Goal: Task Accomplishment & Management: Manage account settings

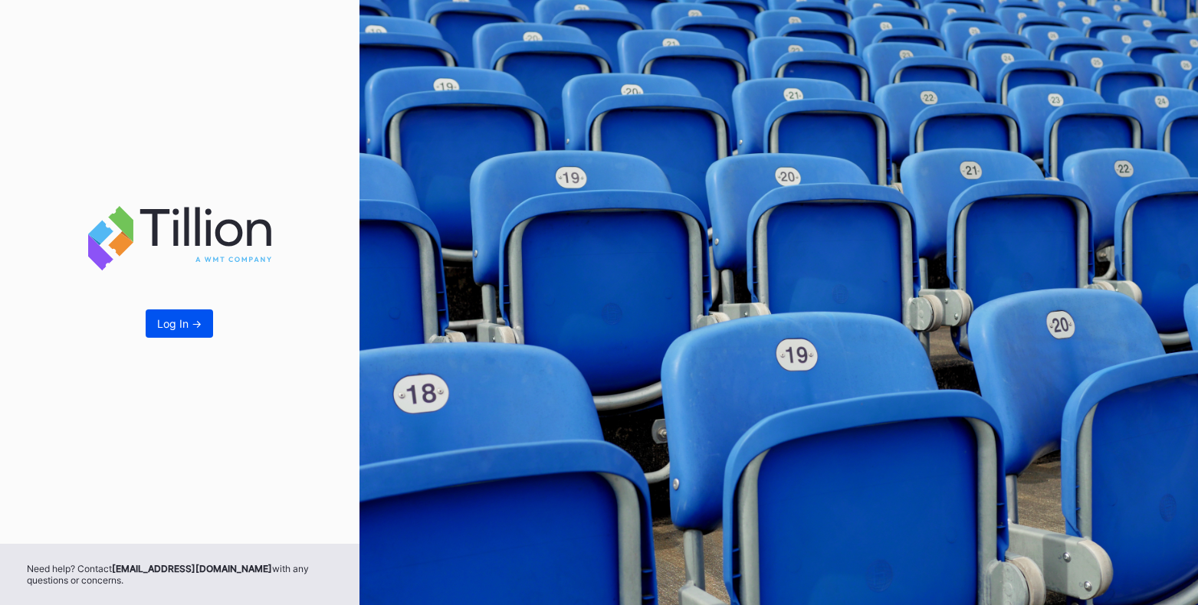
click at [195, 326] on div "Log In ->" at bounding box center [179, 323] width 44 height 13
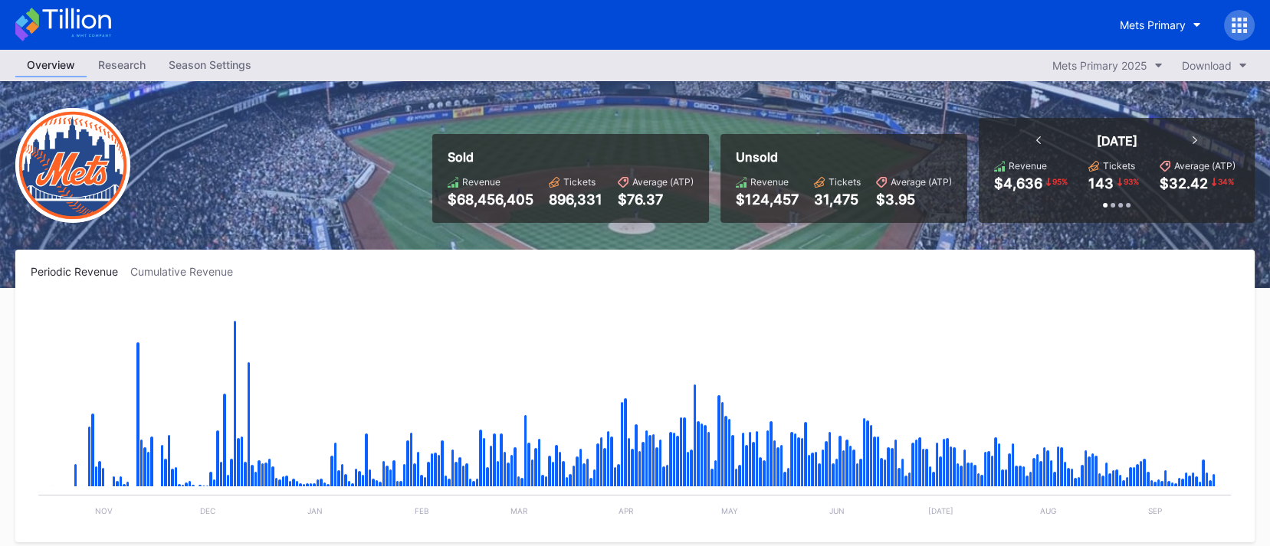
click at [1195, 141] on icon at bounding box center [1194, 140] width 5 height 8
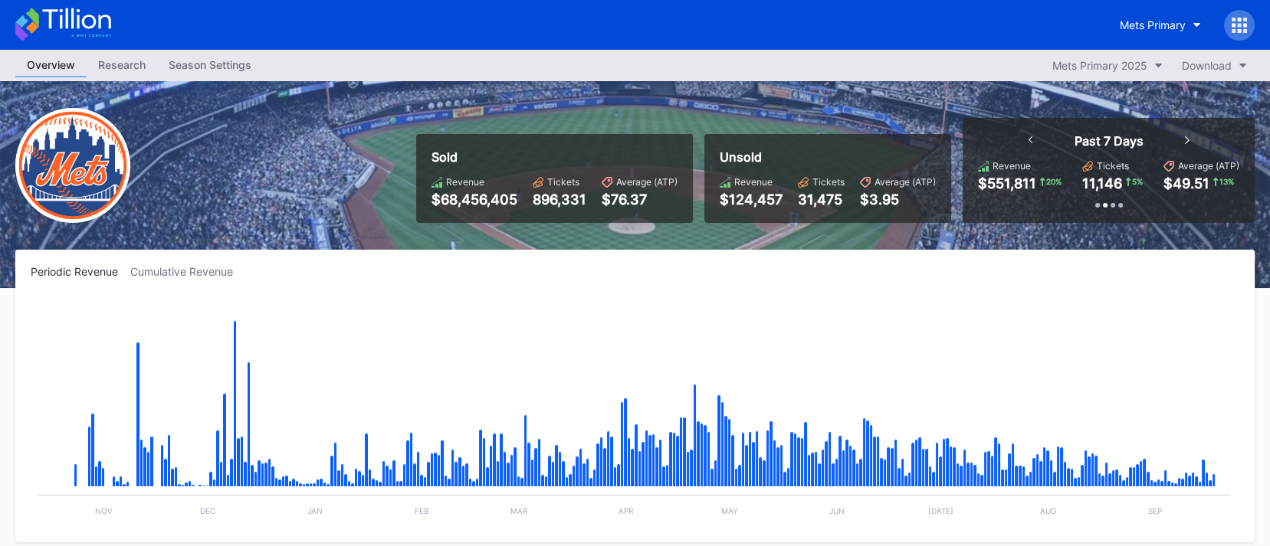
click at [1195, 141] on div "Past 7 Days" at bounding box center [1109, 140] width 192 height 15
click at [1035, 140] on div "Past 7 Days" at bounding box center [1109, 140] width 192 height 15
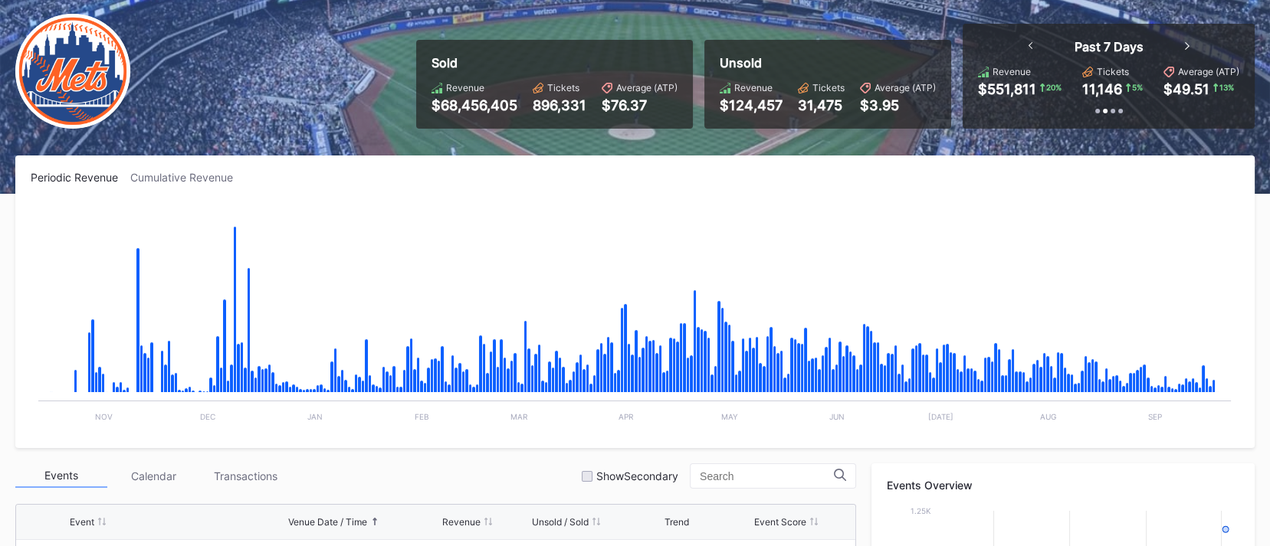
scroll to position [98, 0]
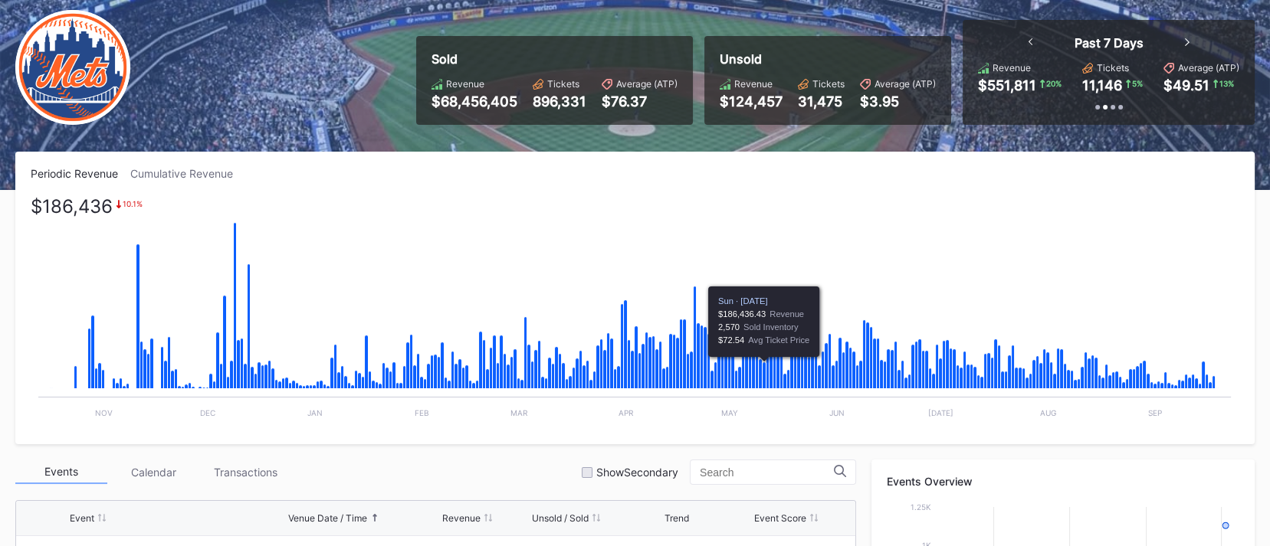
click at [763, 364] on icon "Chart title" at bounding box center [765, 375] width 4 height 27
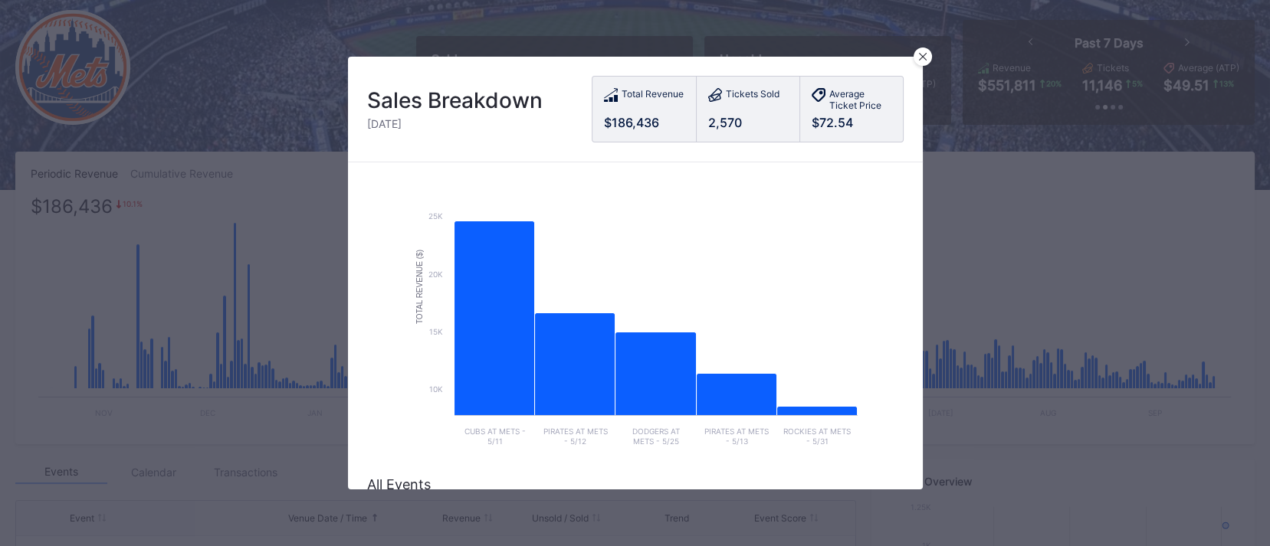
scroll to position [33, 0]
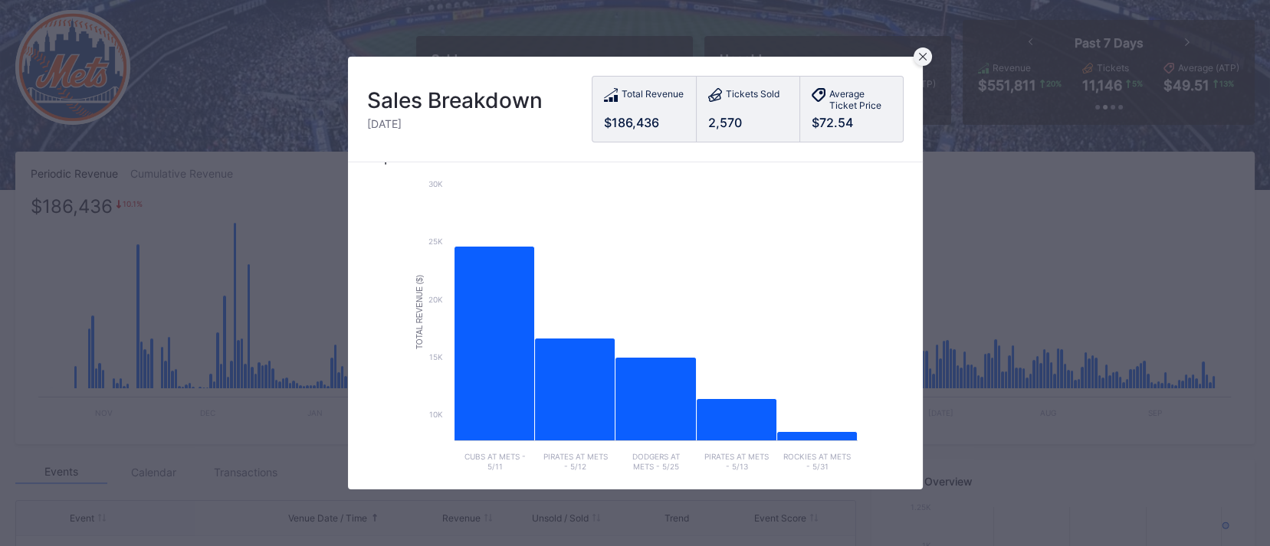
click at [917, 61] on div at bounding box center [923, 57] width 18 height 18
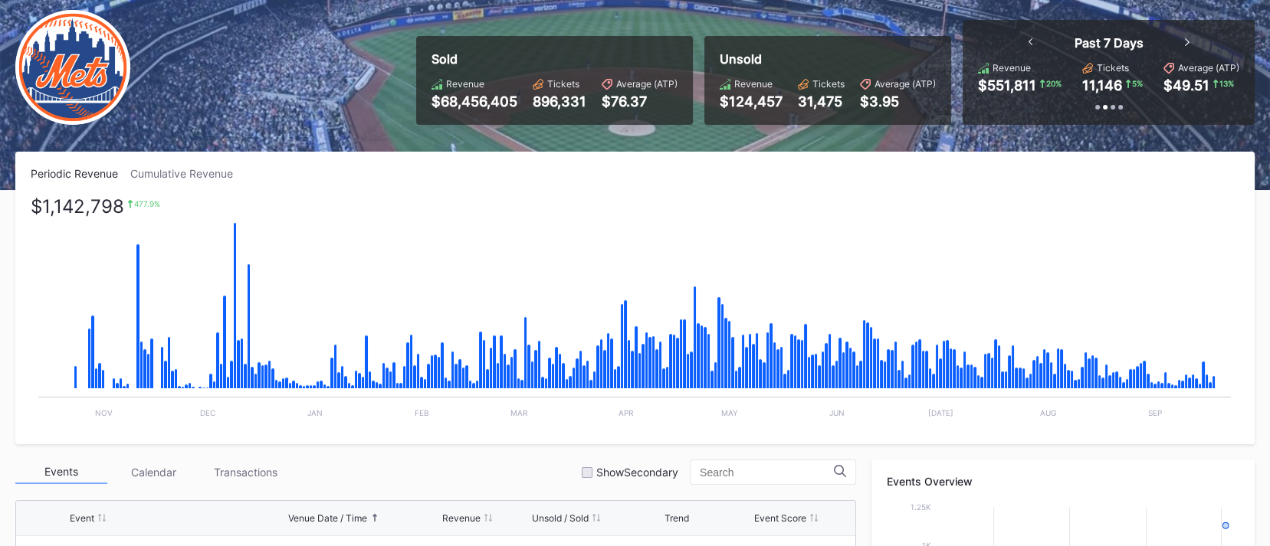
click at [147, 174] on div "Cumulative Revenue" at bounding box center [187, 173] width 115 height 13
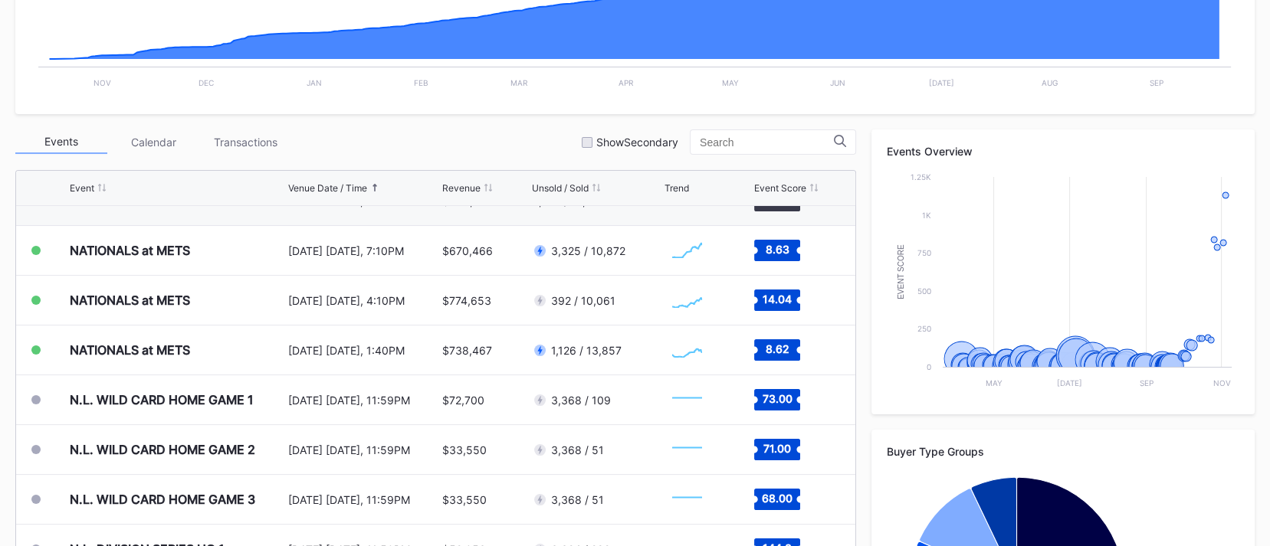
scroll to position [429, 0]
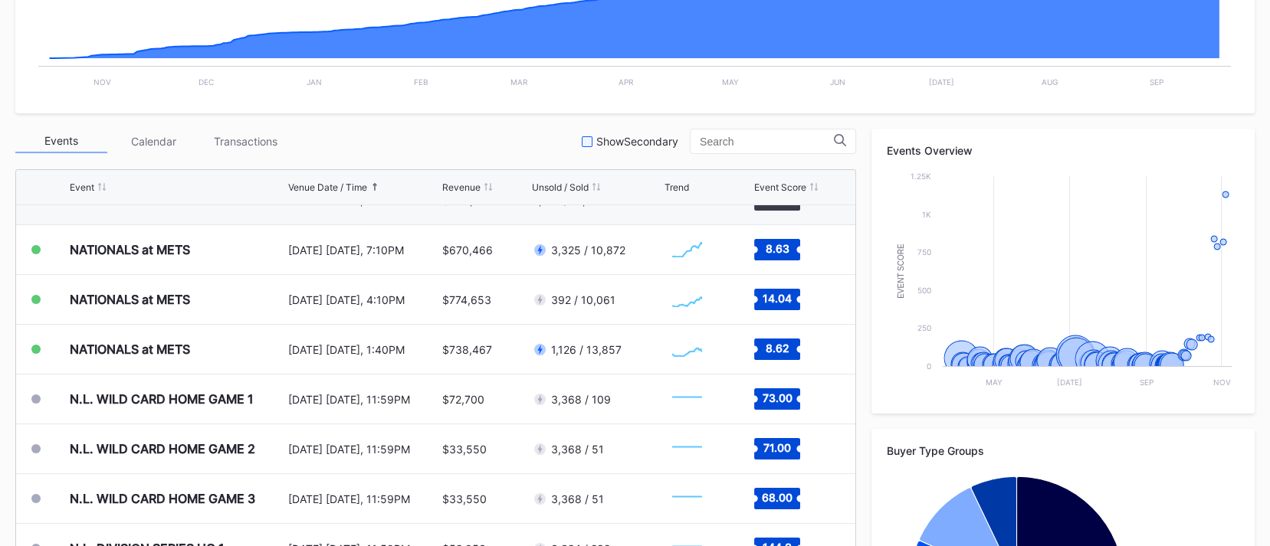
click at [592, 143] on div at bounding box center [587, 141] width 11 height 11
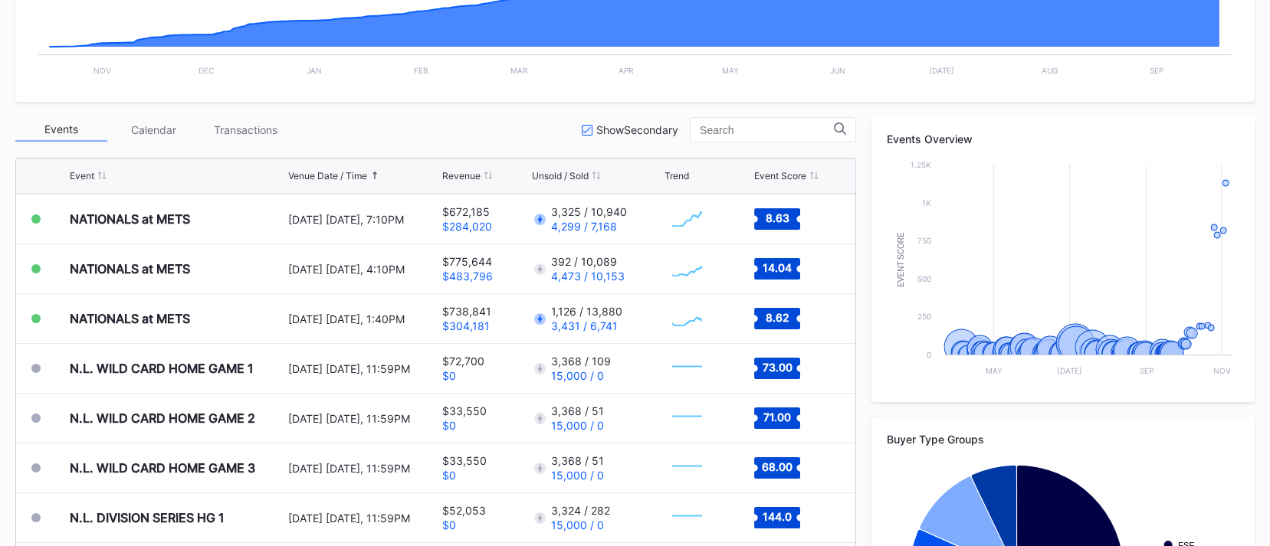
scroll to position [444, 0]
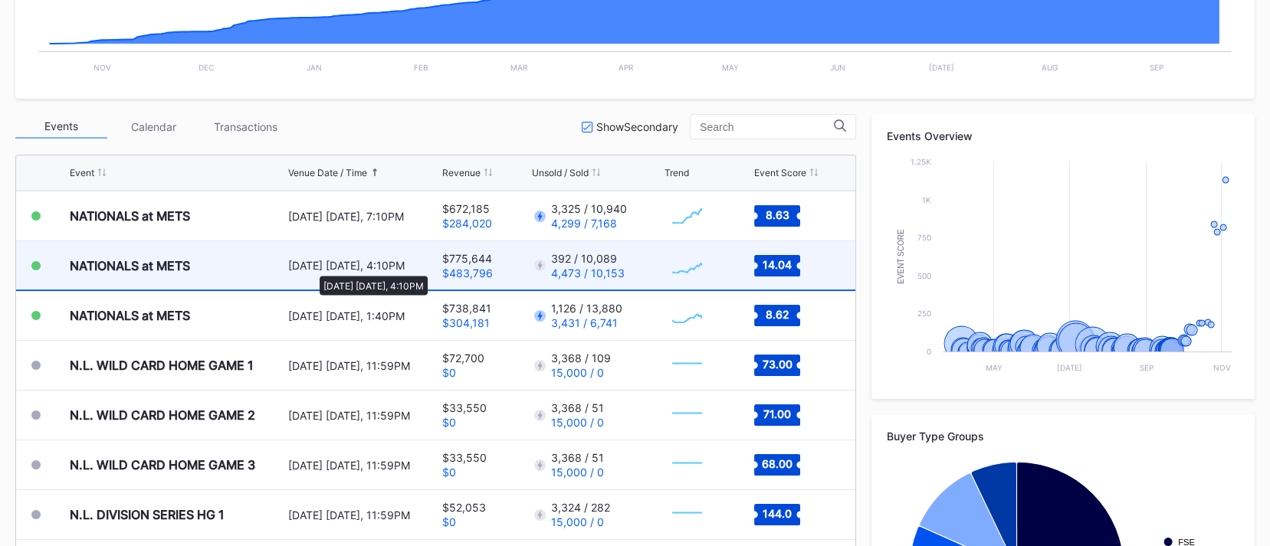
click at [312, 268] on div "[DATE] [DATE], 4:10PM" at bounding box center [363, 265] width 150 height 13
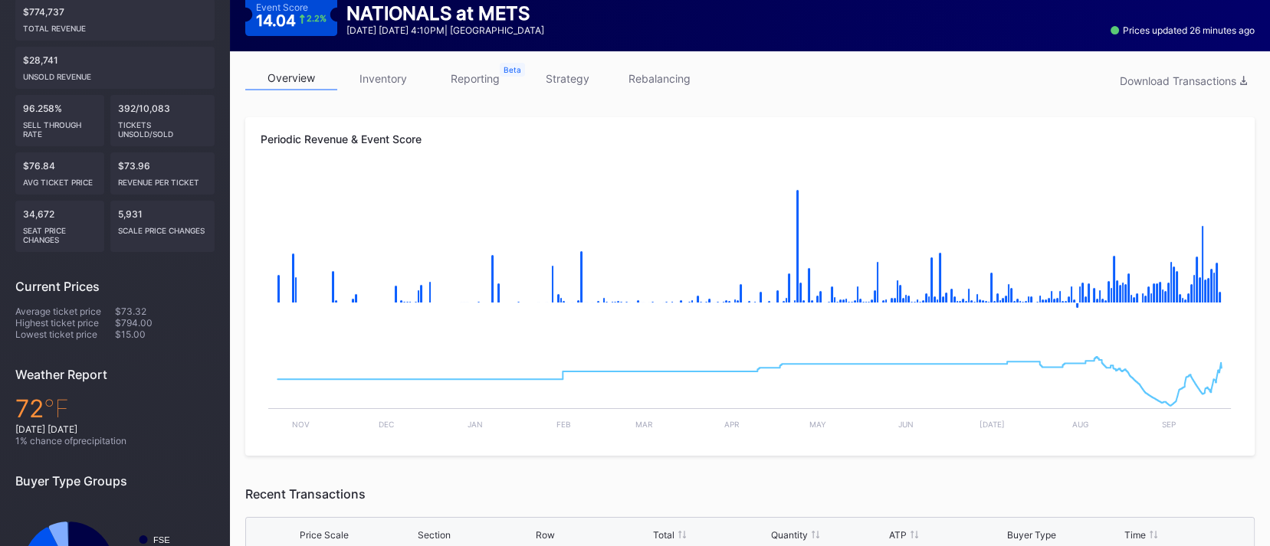
scroll to position [136, 0]
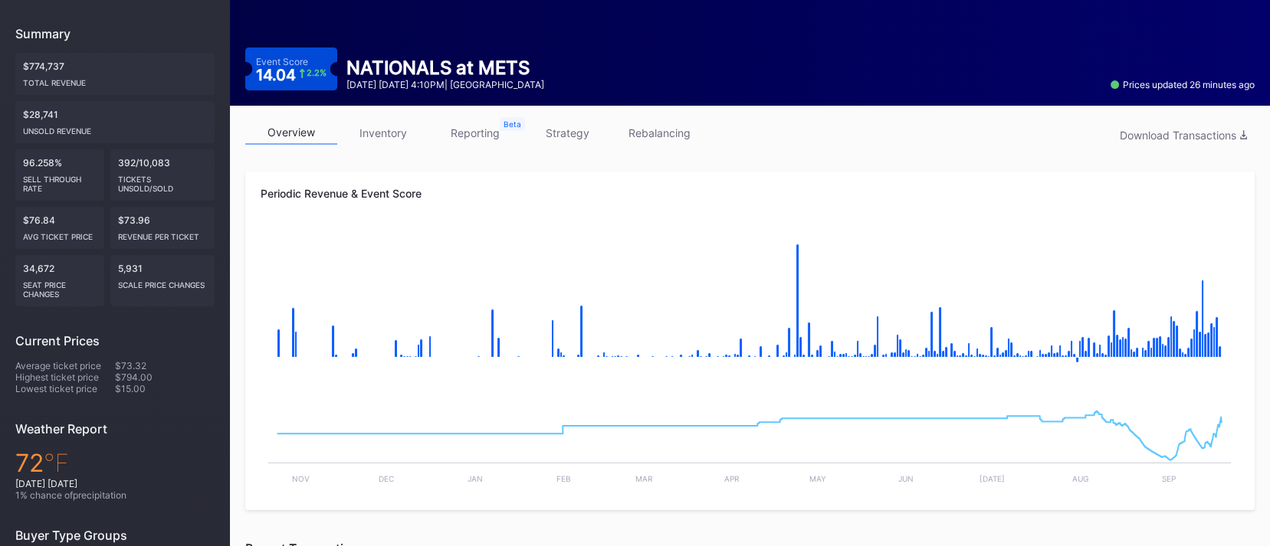
click at [392, 134] on link "inventory" at bounding box center [383, 133] width 92 height 24
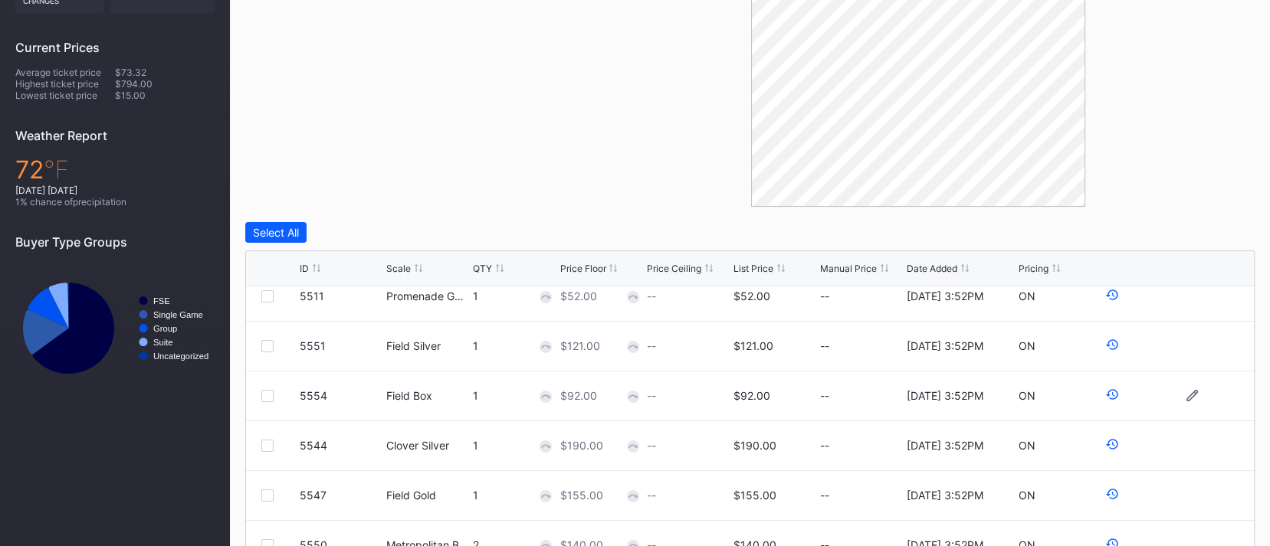
scroll to position [17, 0]
click at [1105, 392] on icon at bounding box center [1112, 392] width 14 height 14
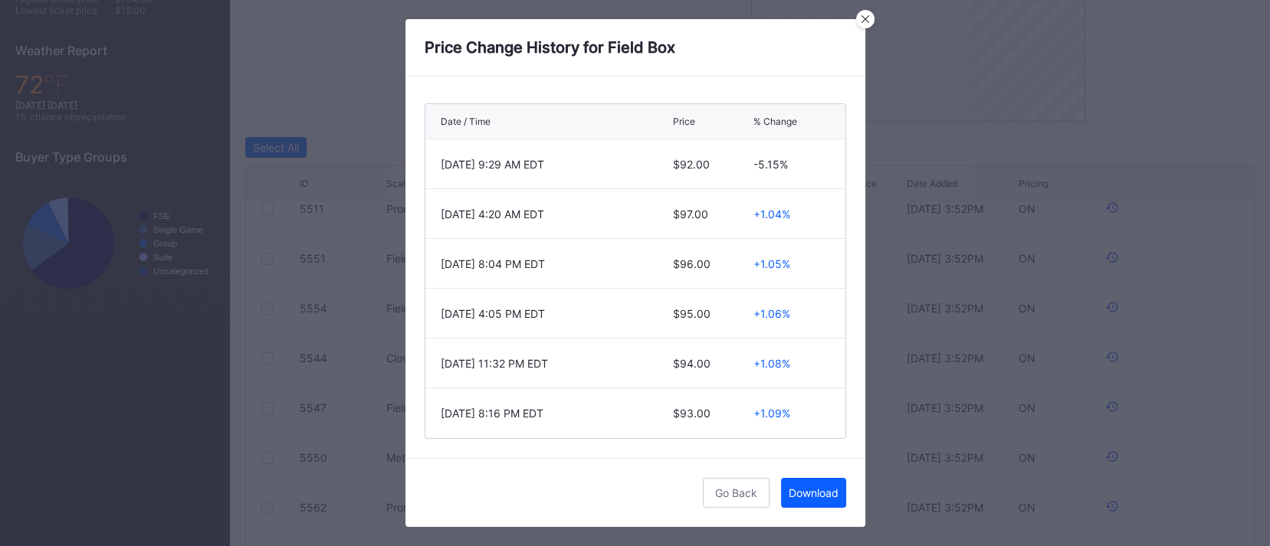
scroll to position [513, 0]
click at [559, 326] on div "[DATE] 4:05 PM EDT" at bounding box center [555, 313] width 229 height 49
click at [862, 23] on div at bounding box center [865, 19] width 18 height 18
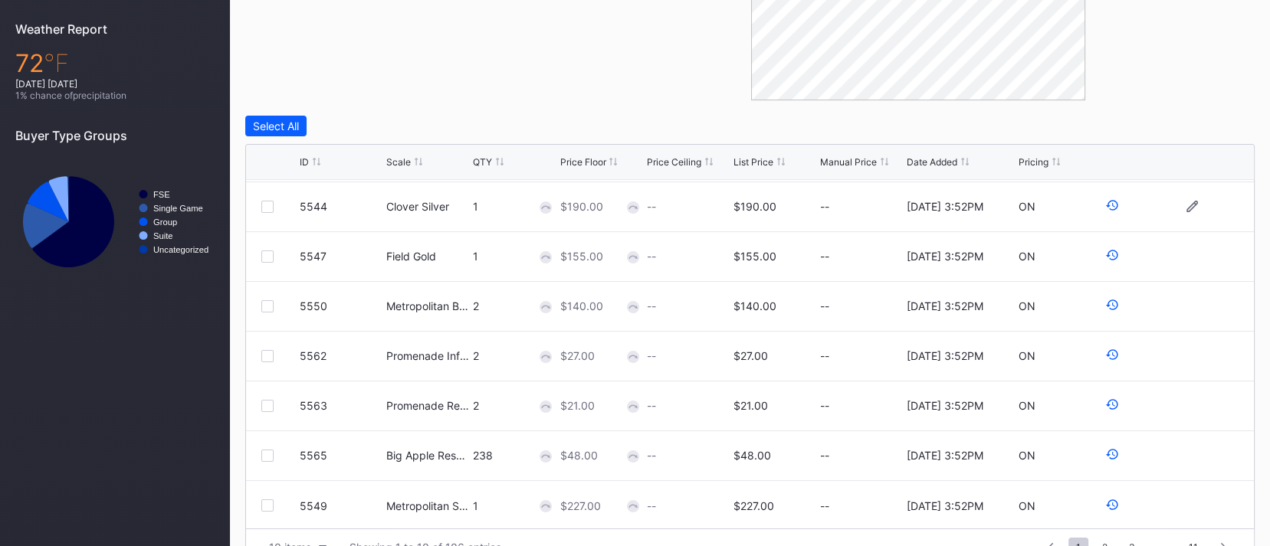
scroll to position [149, 0]
click at [491, 161] on div "QTY" at bounding box center [482, 161] width 19 height 11
click at [488, 167] on div "ID Scale QTY Price Floor Price Ceiling List Price Manual Price Date Added Prici…" at bounding box center [750, 162] width 1008 height 35
click at [488, 159] on div "QTY" at bounding box center [482, 161] width 19 height 11
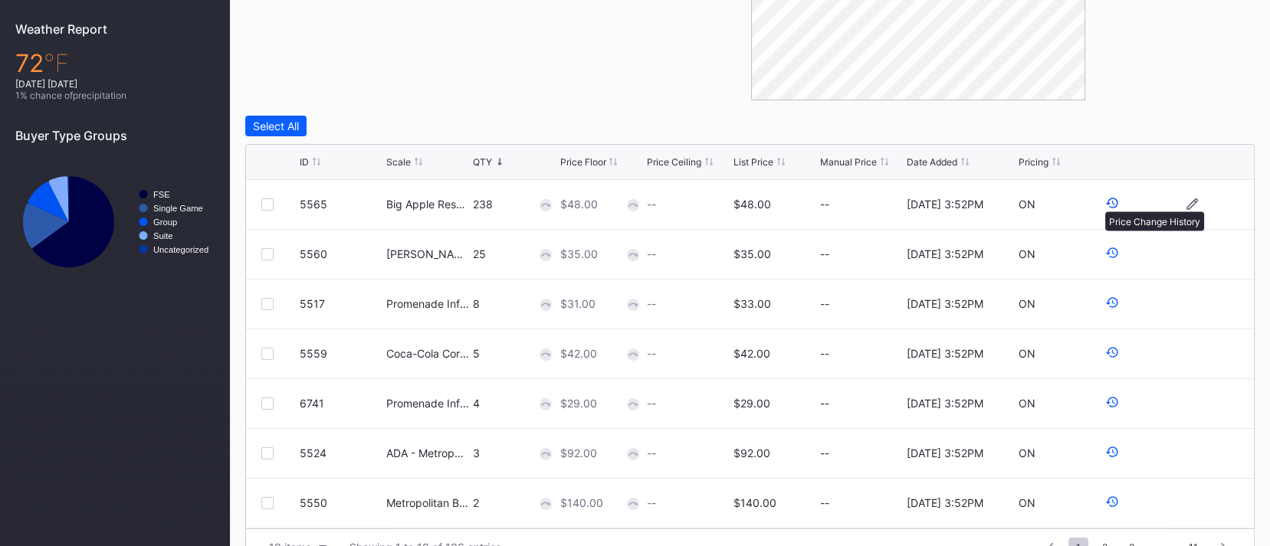
click at [1105, 204] on icon at bounding box center [1112, 203] width 14 height 14
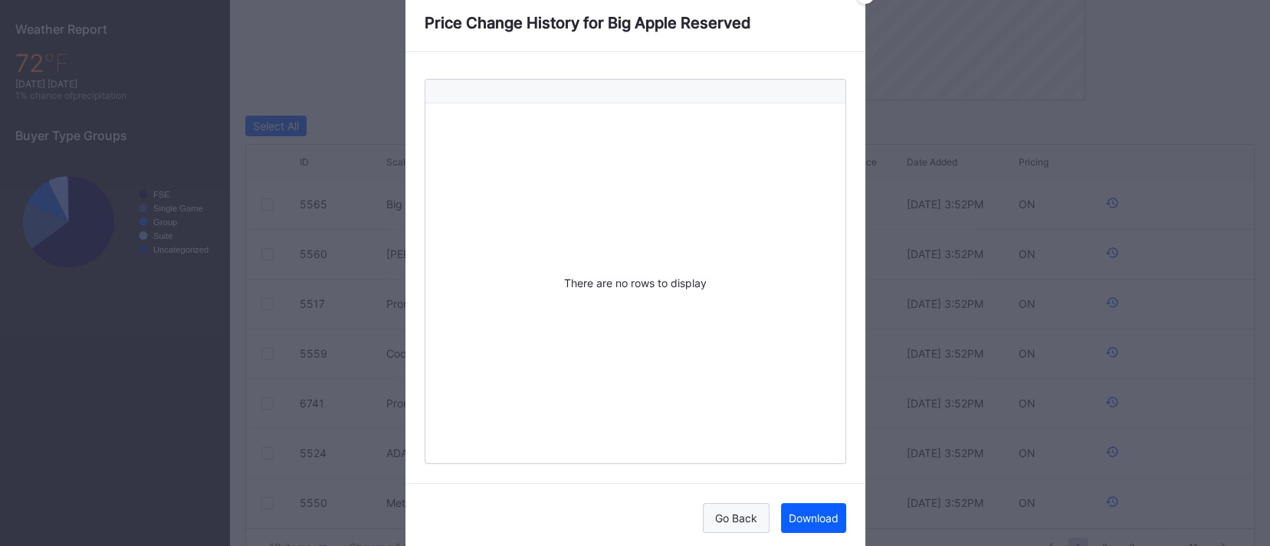
click at [727, 526] on button "Go Back" at bounding box center [736, 519] width 67 height 30
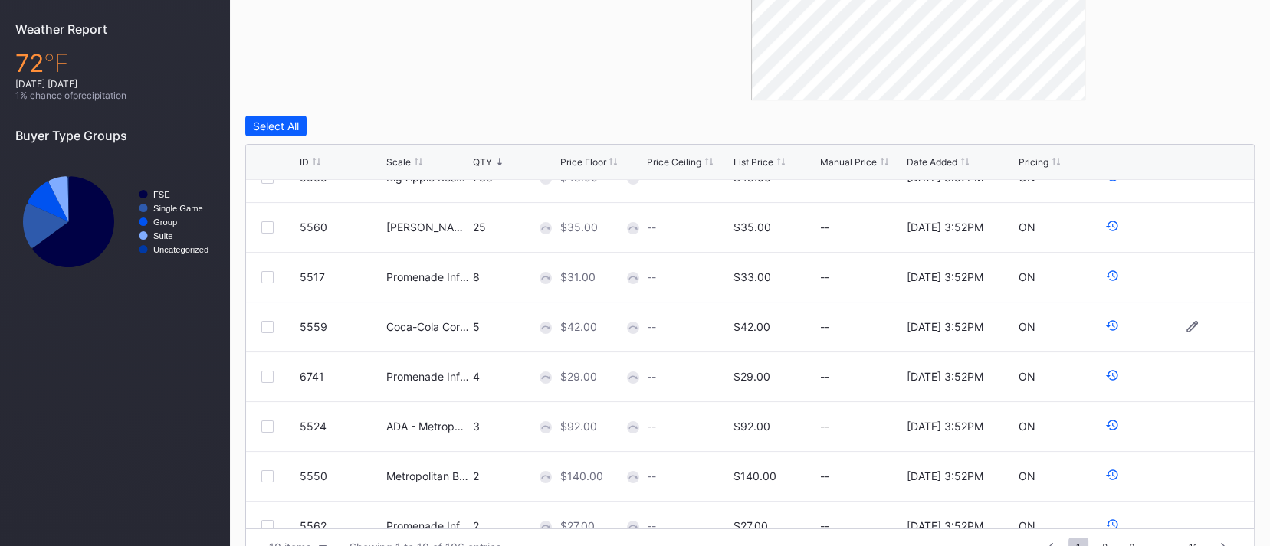
scroll to position [27, 0]
click at [1105, 327] on icon at bounding box center [1112, 326] width 14 height 14
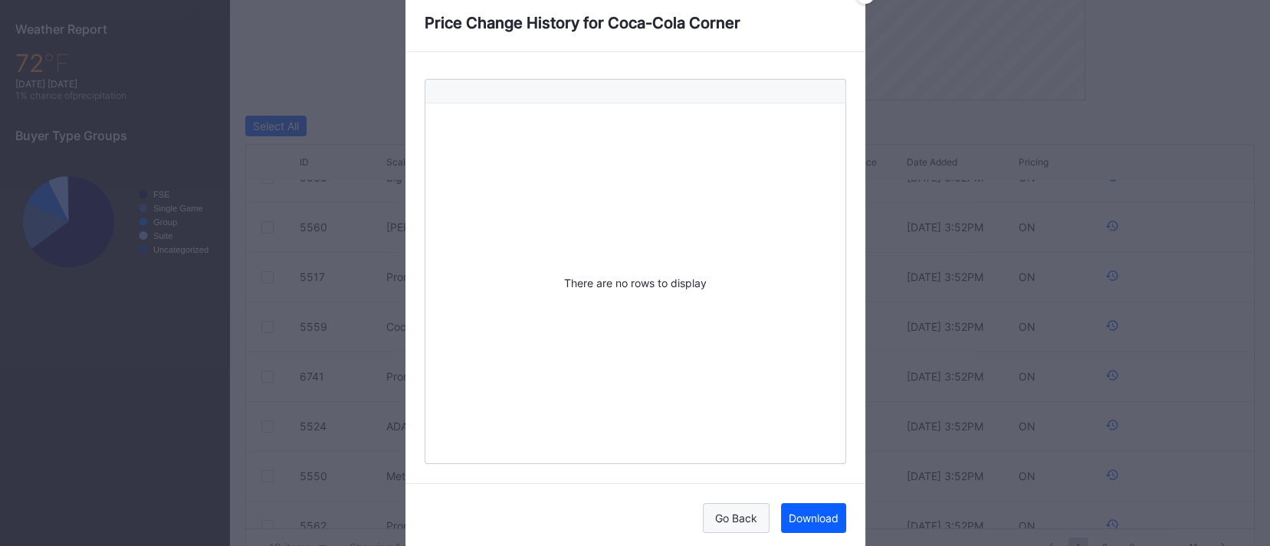
click at [750, 520] on div "Go Back" at bounding box center [736, 518] width 42 height 13
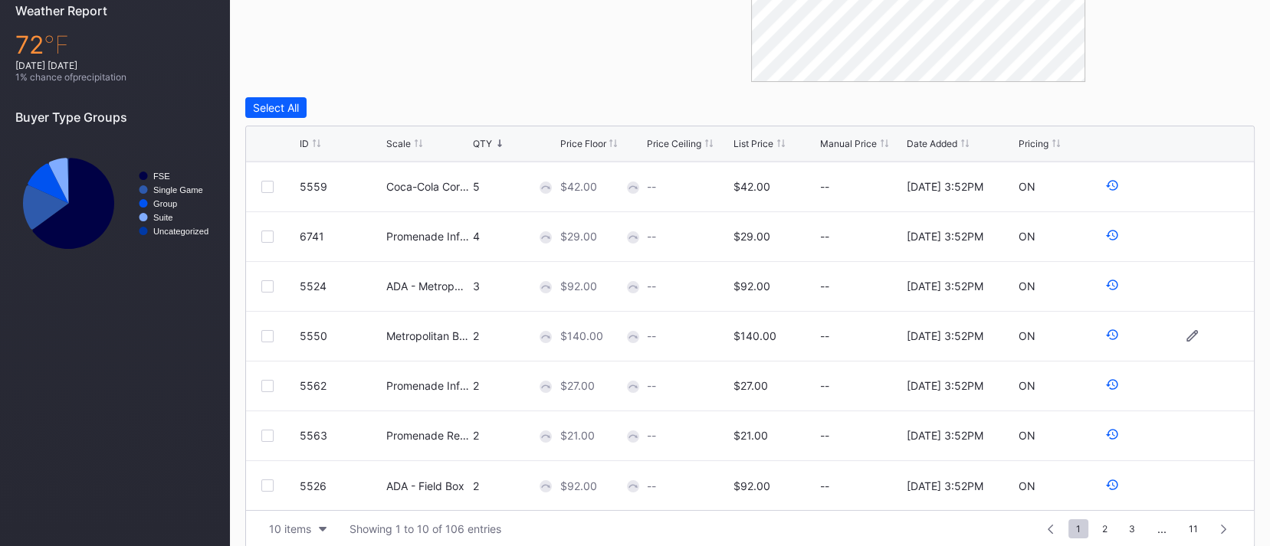
scroll to position [570, 0]
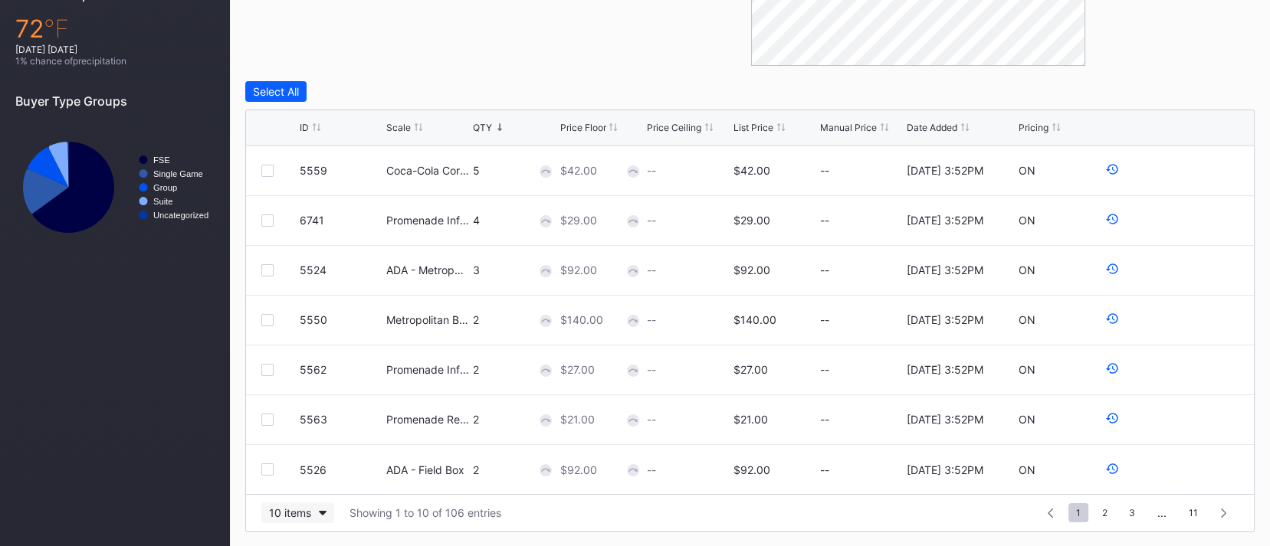
click at [305, 515] on div "10 items" at bounding box center [290, 513] width 42 height 13
click at [288, 446] on div "100 items" at bounding box center [297, 445] width 49 height 13
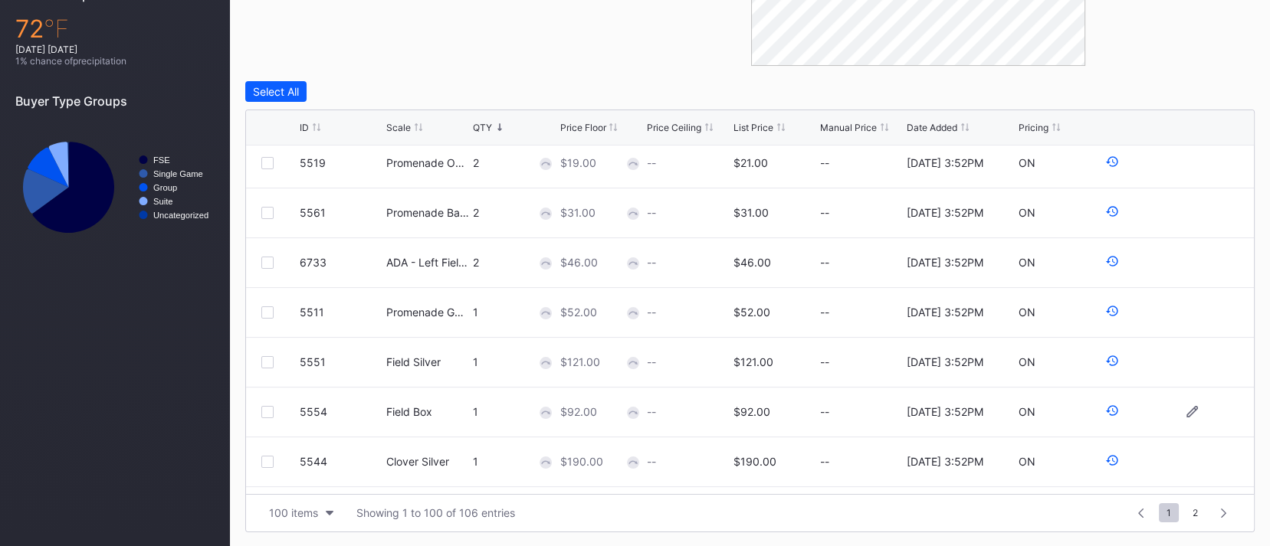
scroll to position [588, 0]
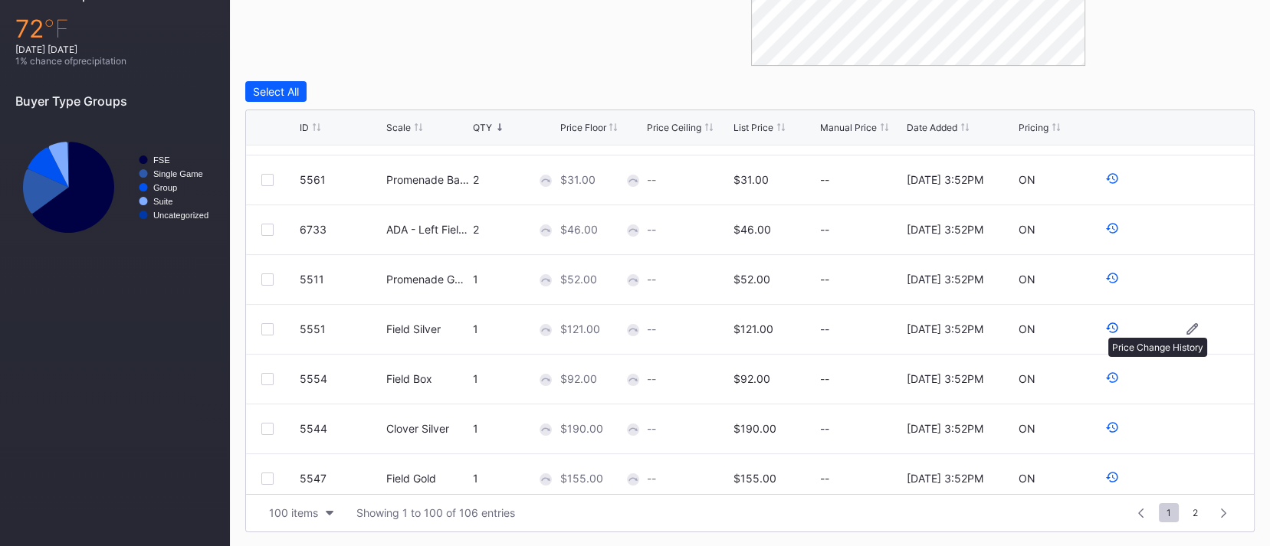
click at [1105, 330] on icon at bounding box center [1112, 328] width 14 height 14
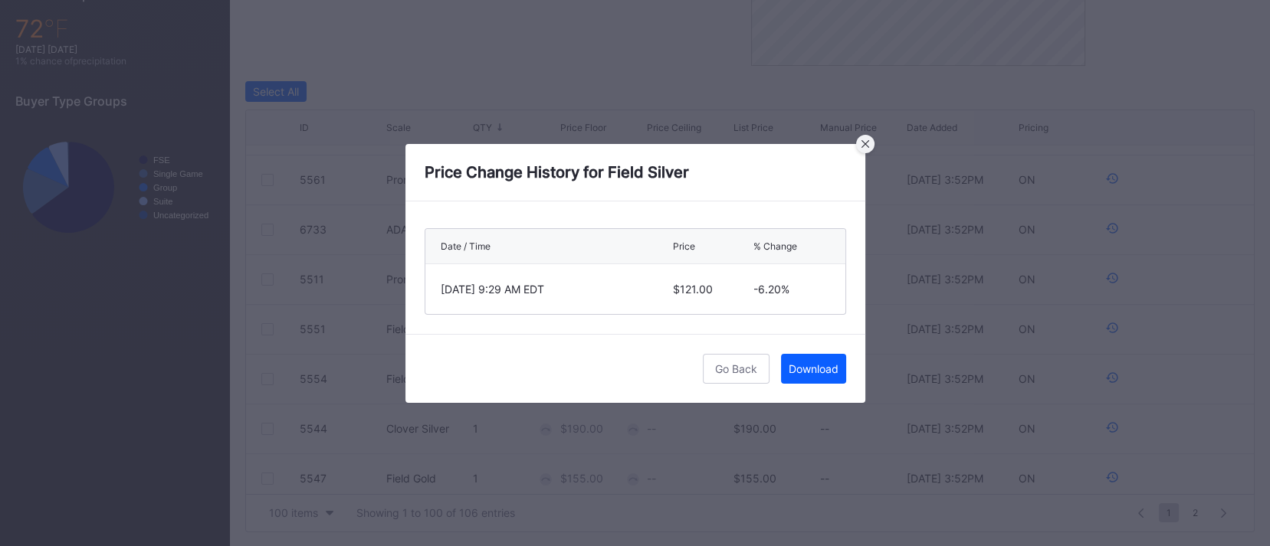
click at [868, 149] on div at bounding box center [865, 144] width 18 height 18
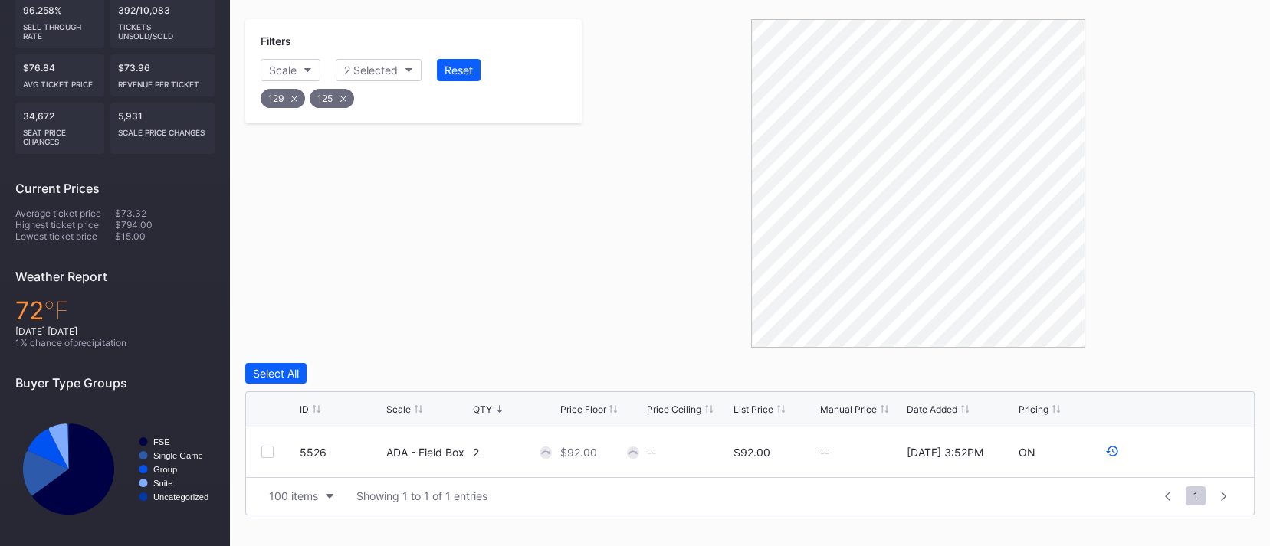
scroll to position [284, 0]
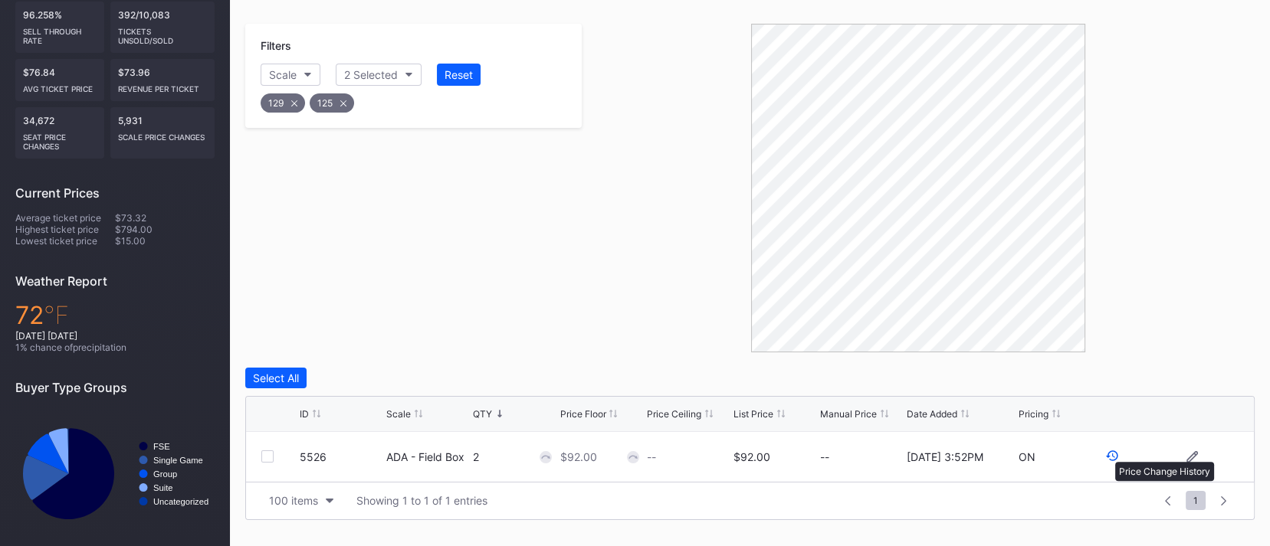
click at [1108, 454] on icon at bounding box center [1112, 456] width 12 height 11
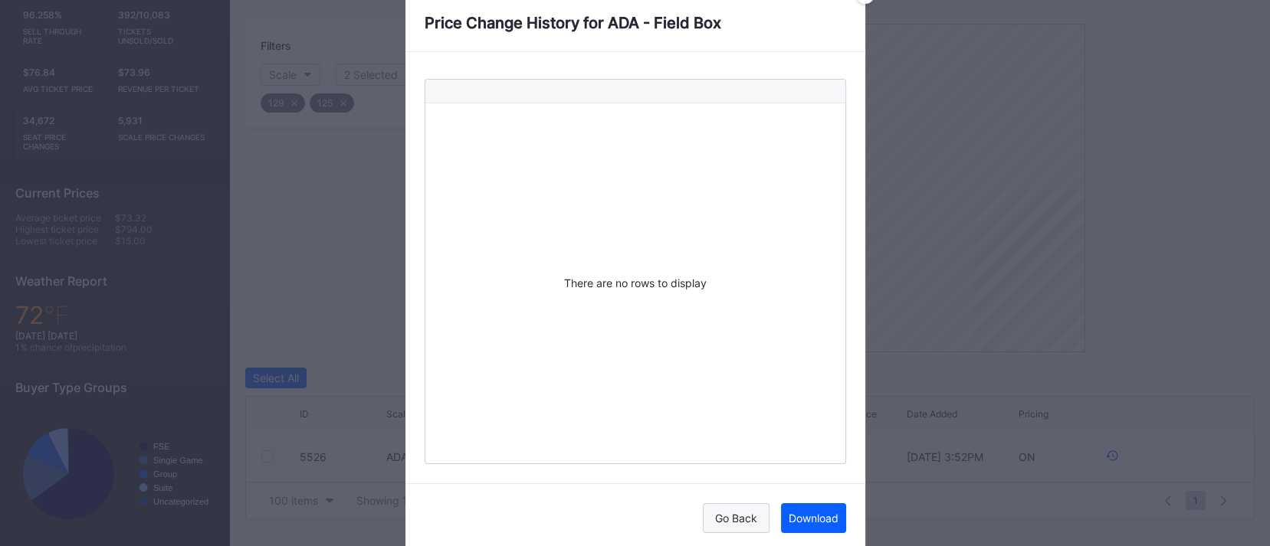
click at [733, 520] on div "Go Back" at bounding box center [736, 518] width 42 height 13
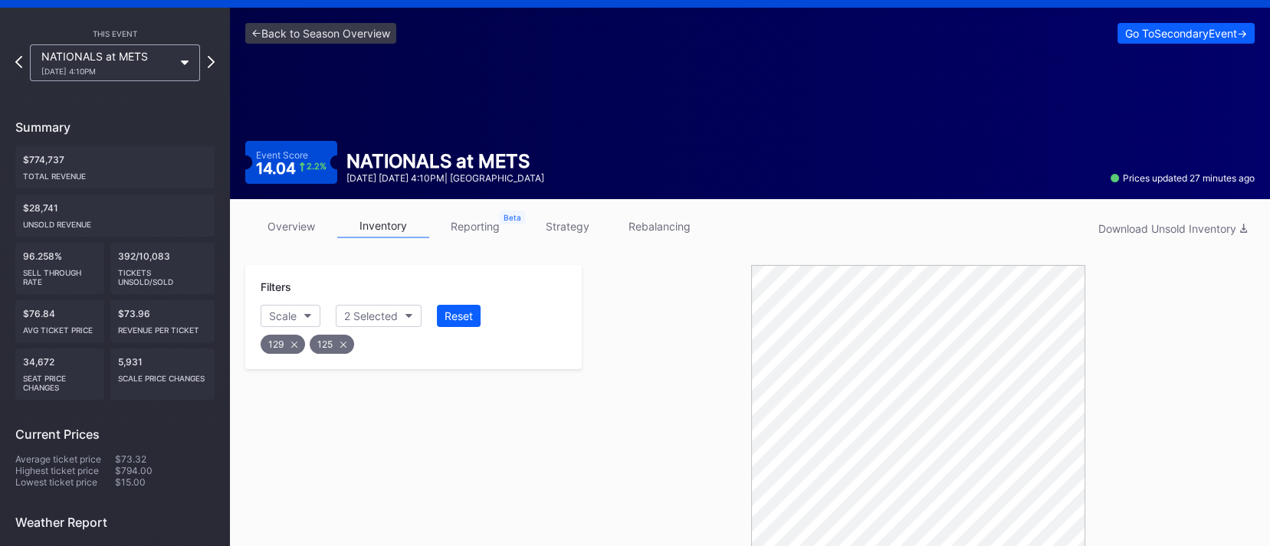
scroll to position [43, 0]
drag, startPoint x: 342, startPoint y: 343, endPoint x: 300, endPoint y: 342, distance: 41.4
click at [342, 343] on icon at bounding box center [343, 344] width 6 height 6
click at [300, 342] on div "129" at bounding box center [283, 343] width 44 height 19
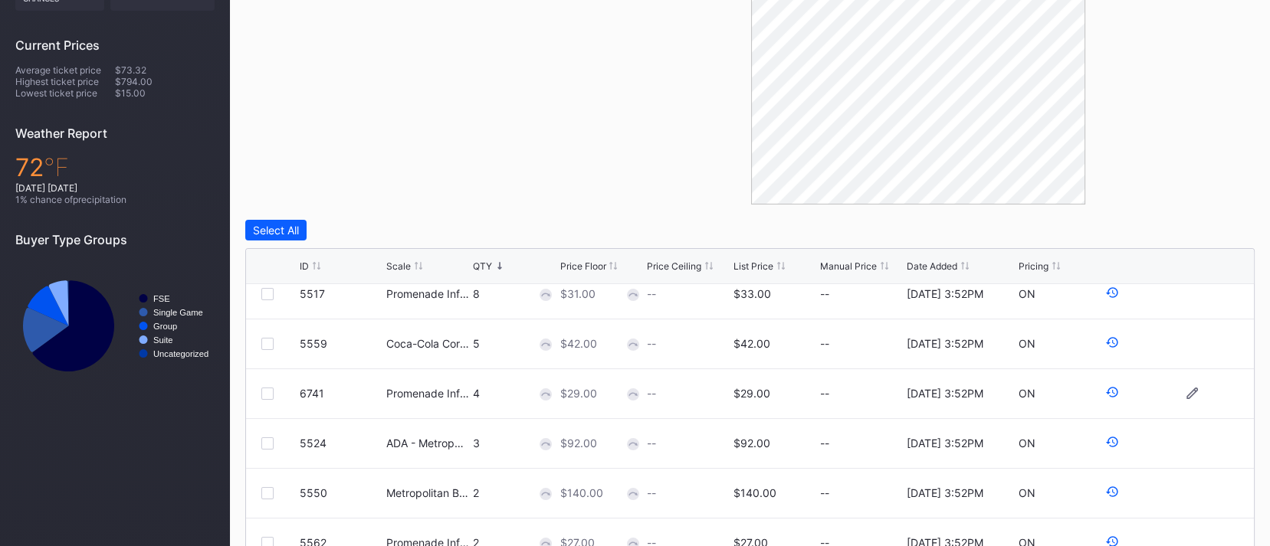
scroll to position [127, 0]
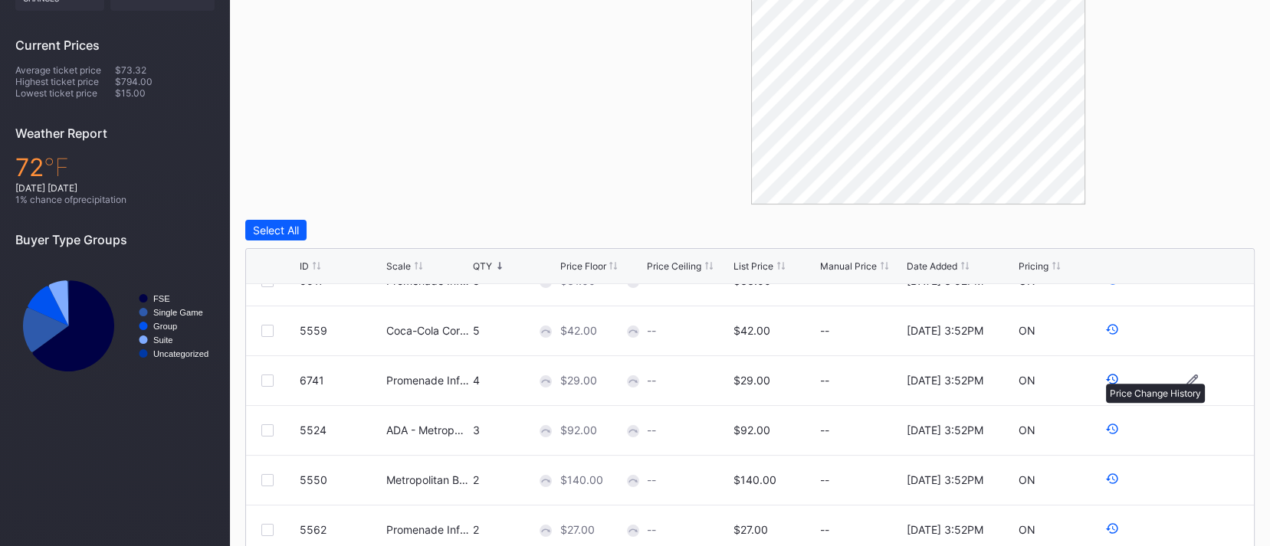
click at [1105, 376] on icon at bounding box center [1112, 379] width 14 height 14
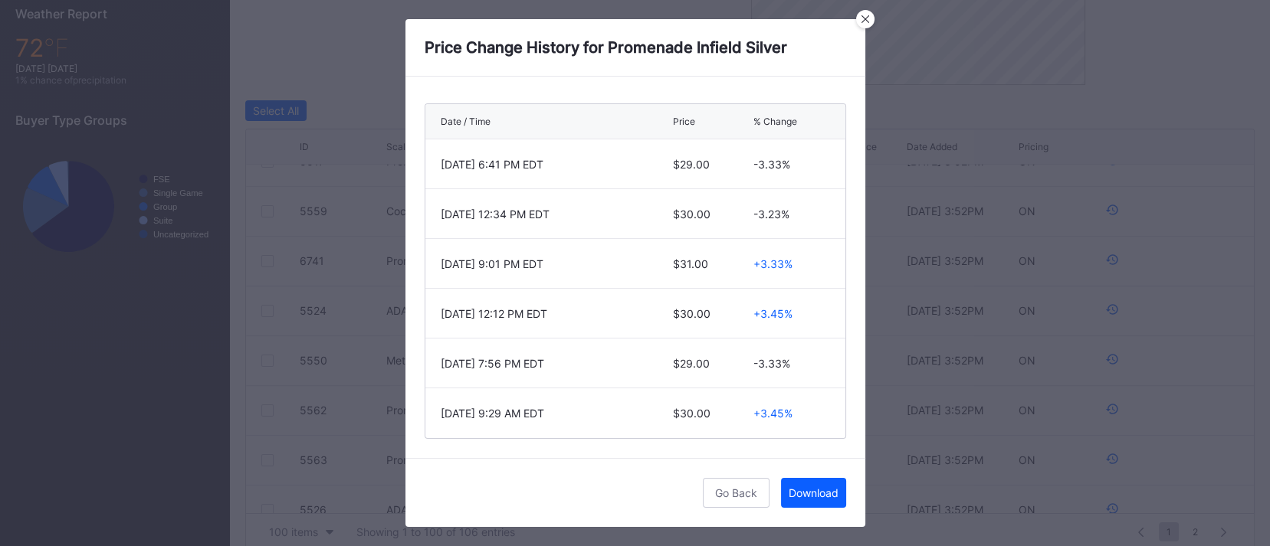
scroll to position [550, 0]
click at [735, 491] on div "Go Back" at bounding box center [736, 493] width 42 height 13
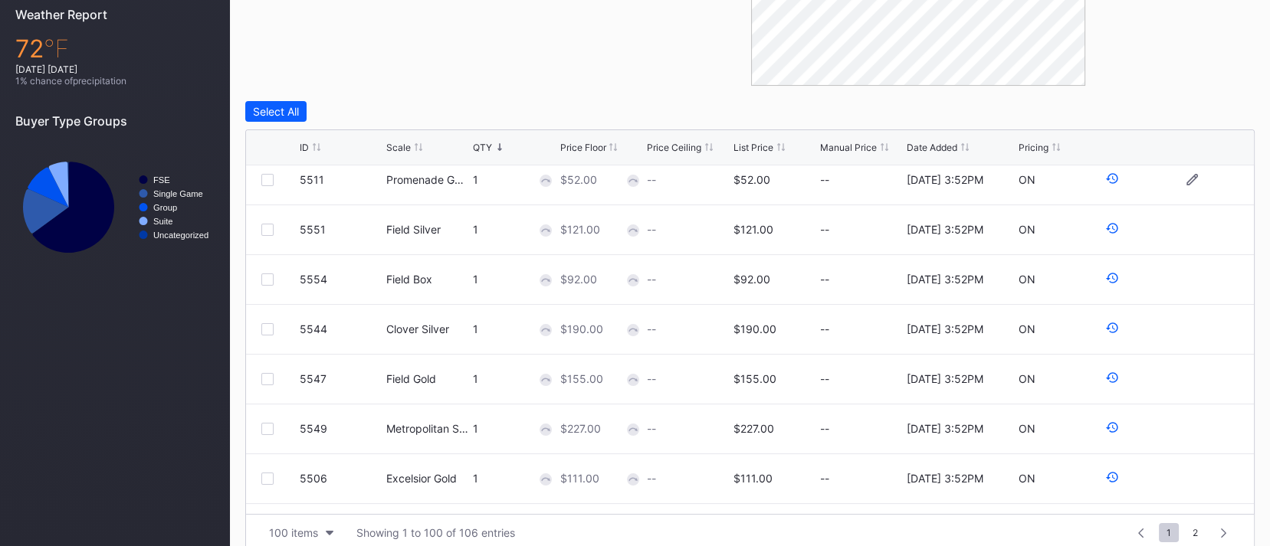
scroll to position [765, 0]
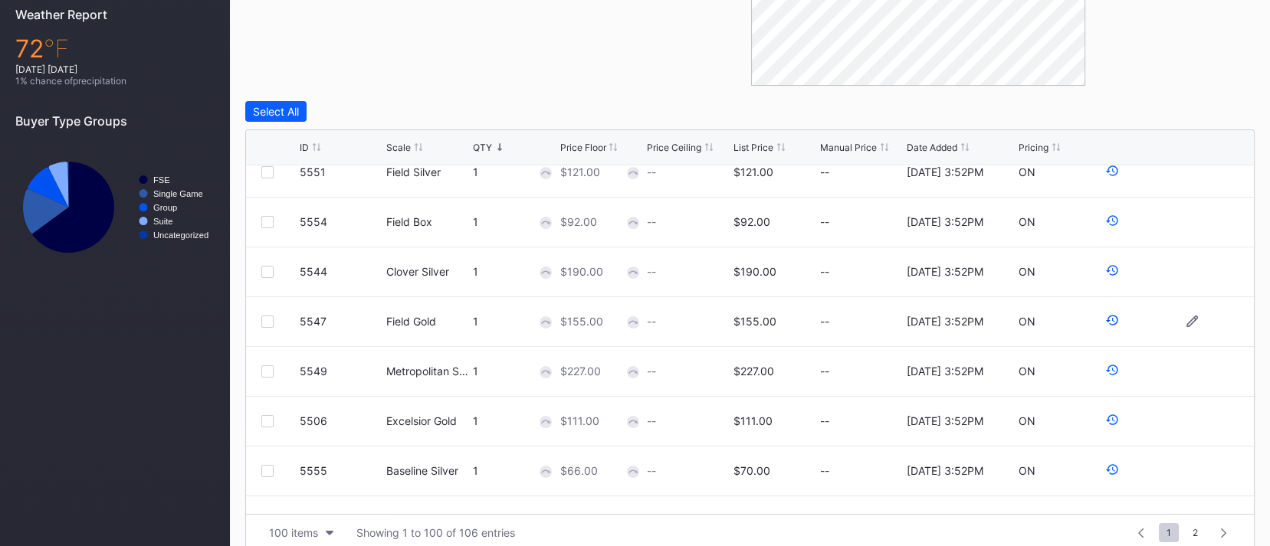
click at [1105, 325] on icon at bounding box center [1112, 320] width 14 height 14
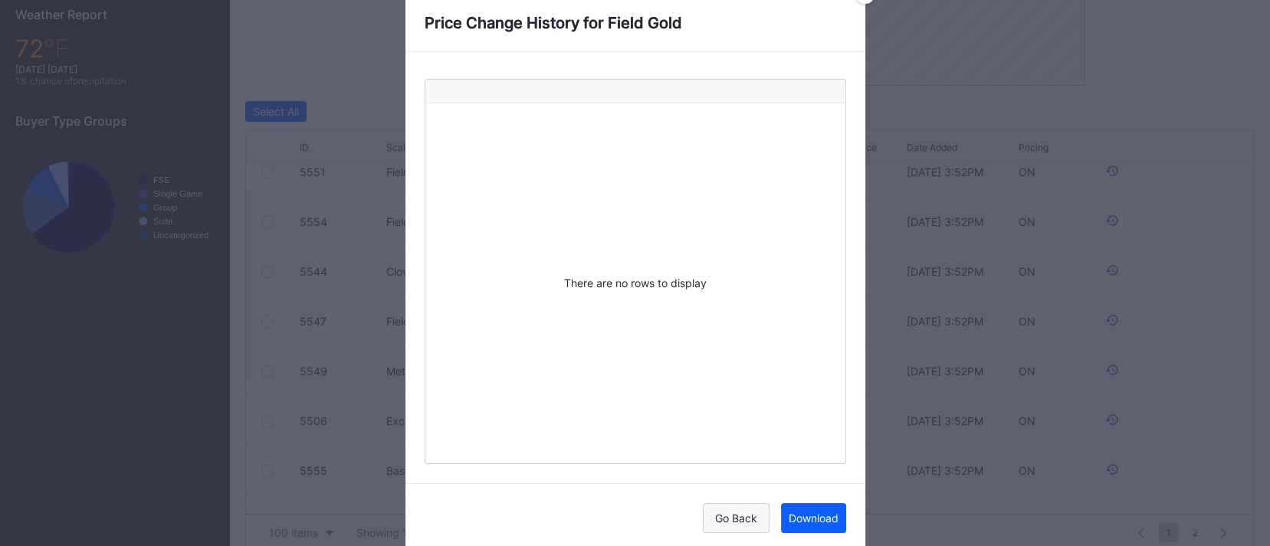
click at [730, 519] on div "Go Back" at bounding box center [736, 518] width 42 height 13
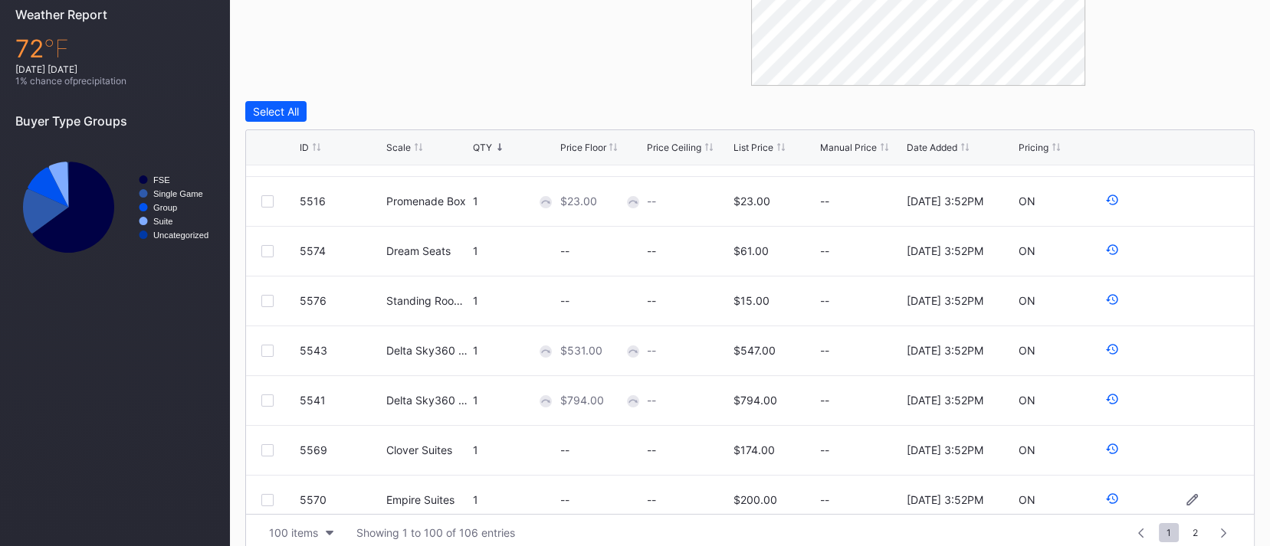
scroll to position [1845, 0]
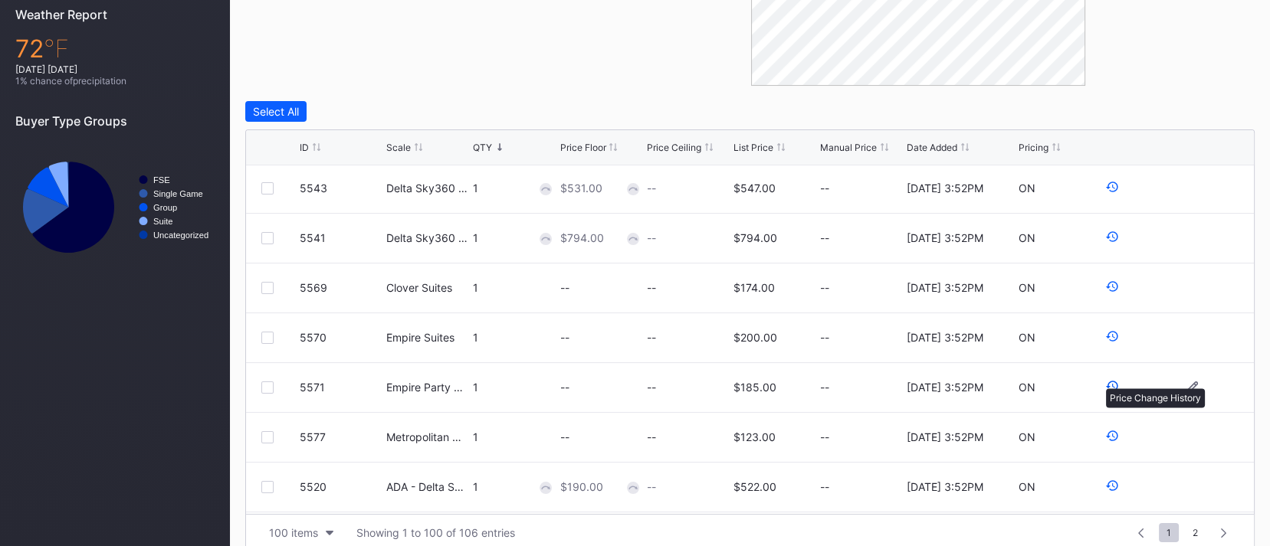
click at [1106, 382] on icon at bounding box center [1112, 387] width 12 height 11
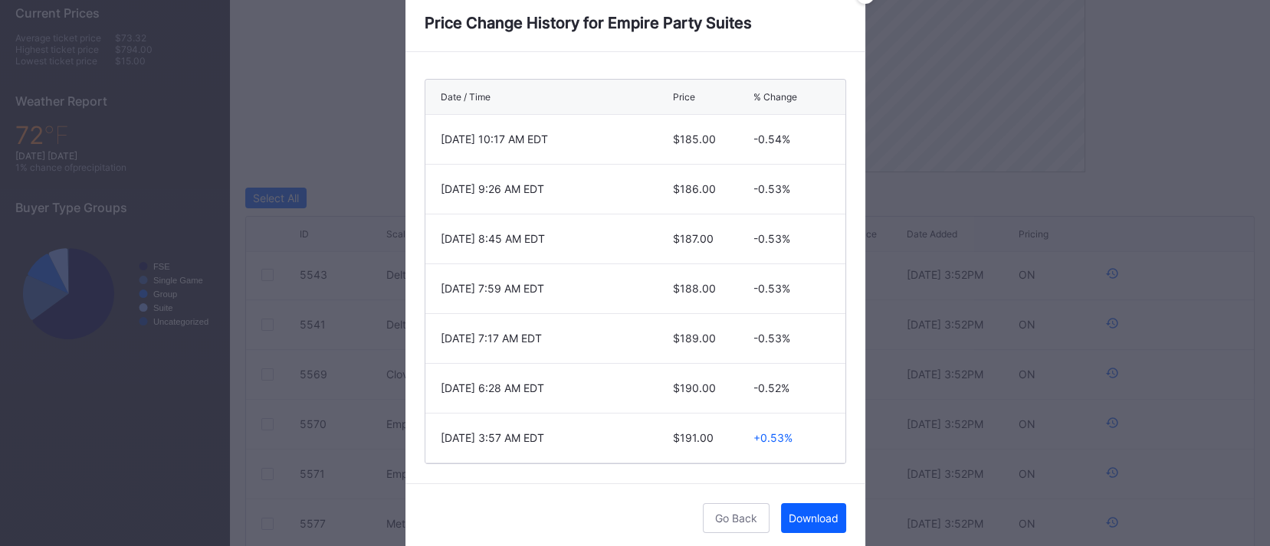
scroll to position [451, 0]
click at [741, 523] on div "Go Back" at bounding box center [736, 518] width 42 height 13
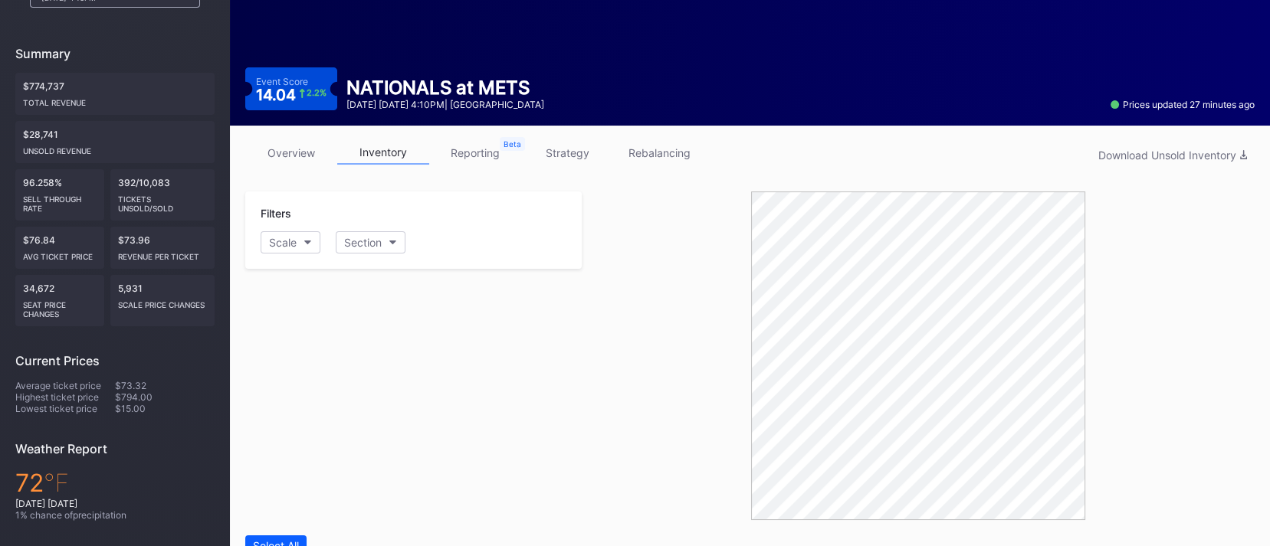
scroll to position [115, 0]
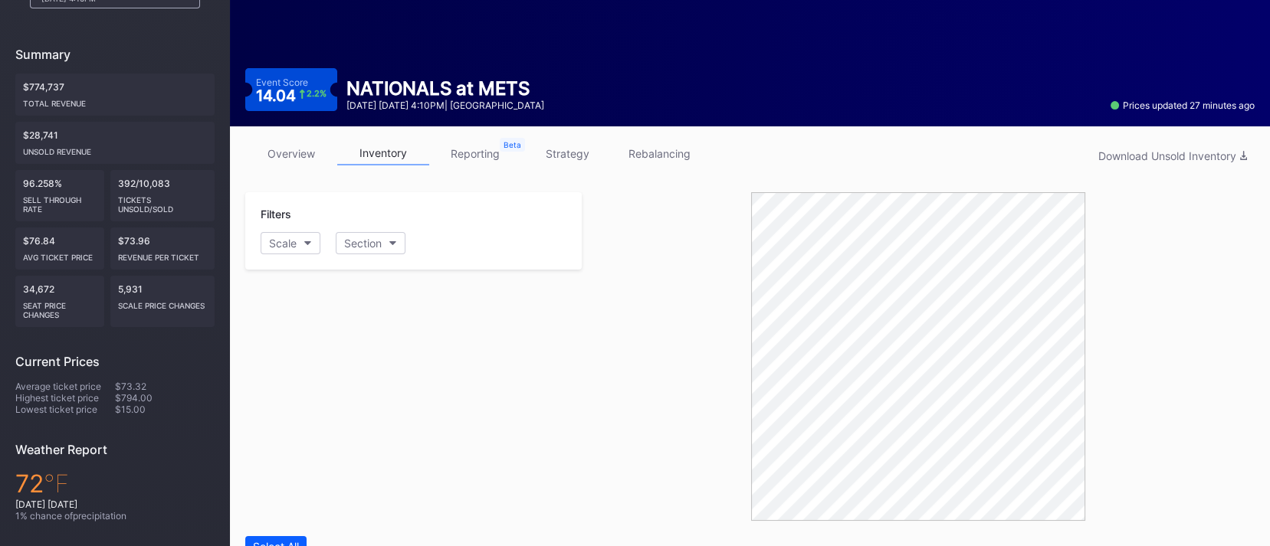
click at [635, 154] on link "rebalancing" at bounding box center [659, 154] width 92 height 24
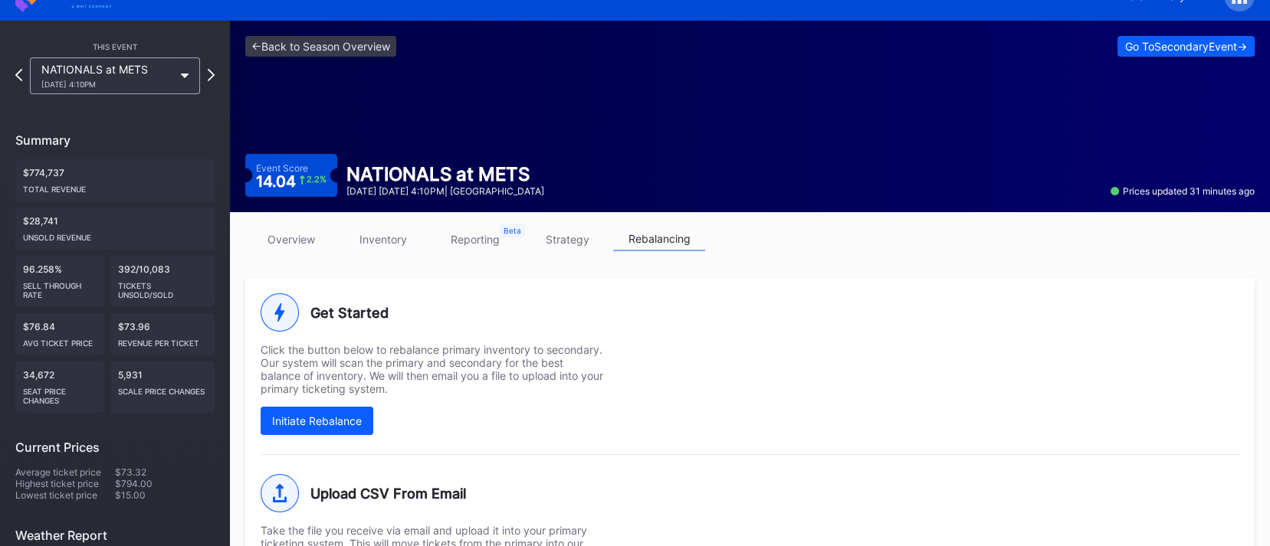
scroll to position [36, 0]
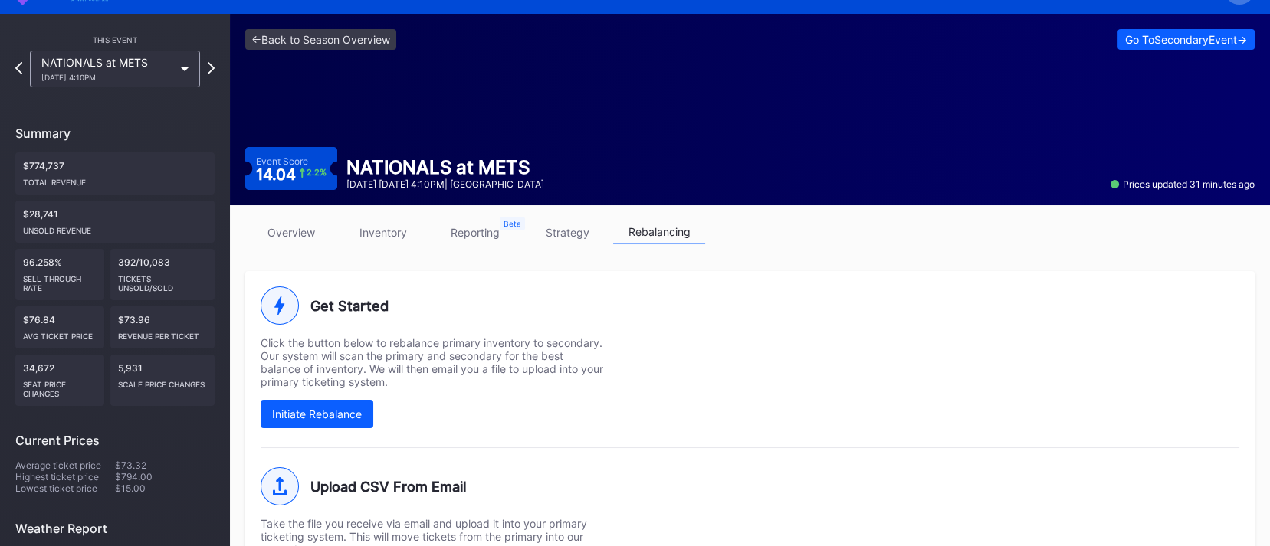
click at [543, 222] on link "strategy" at bounding box center [567, 233] width 92 height 24
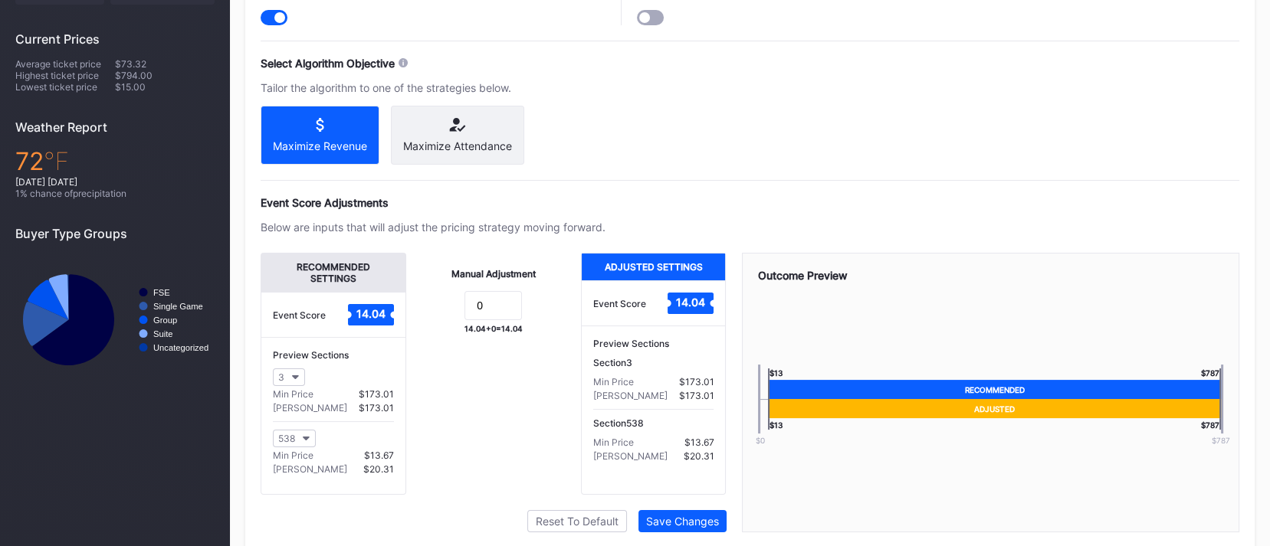
scroll to position [458, 0]
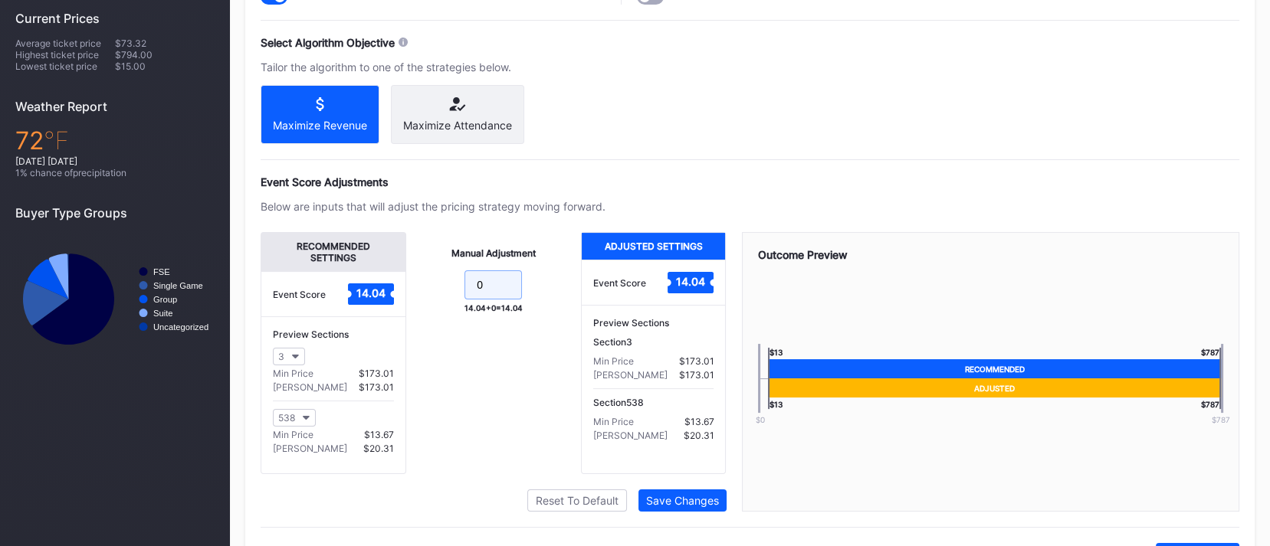
click at [483, 295] on input "0" at bounding box center [492, 285] width 57 height 29
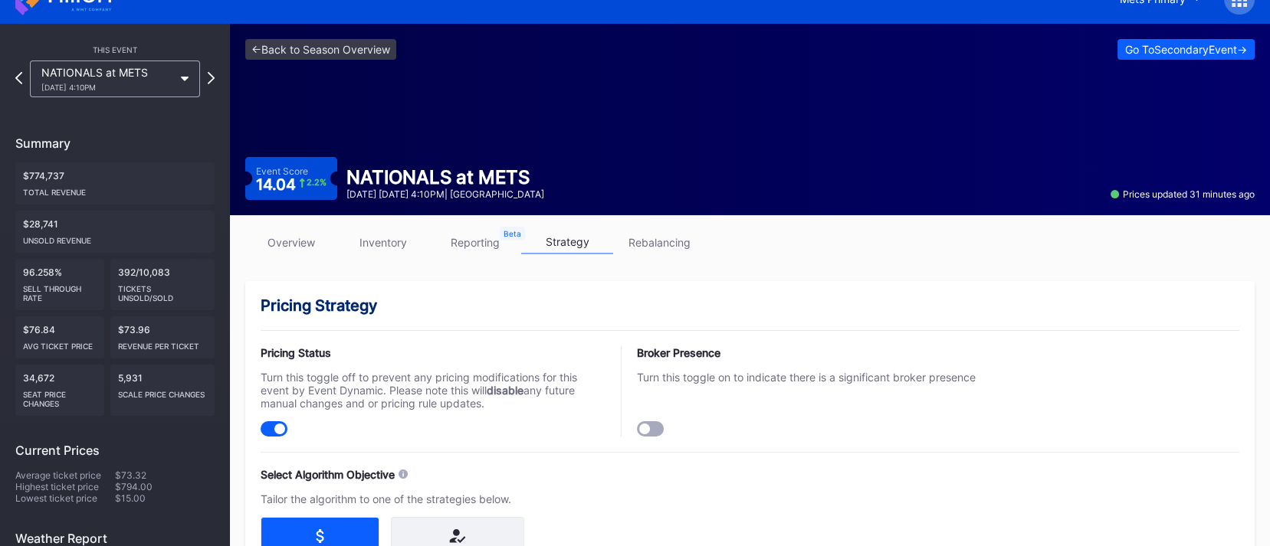
scroll to position [0, 0]
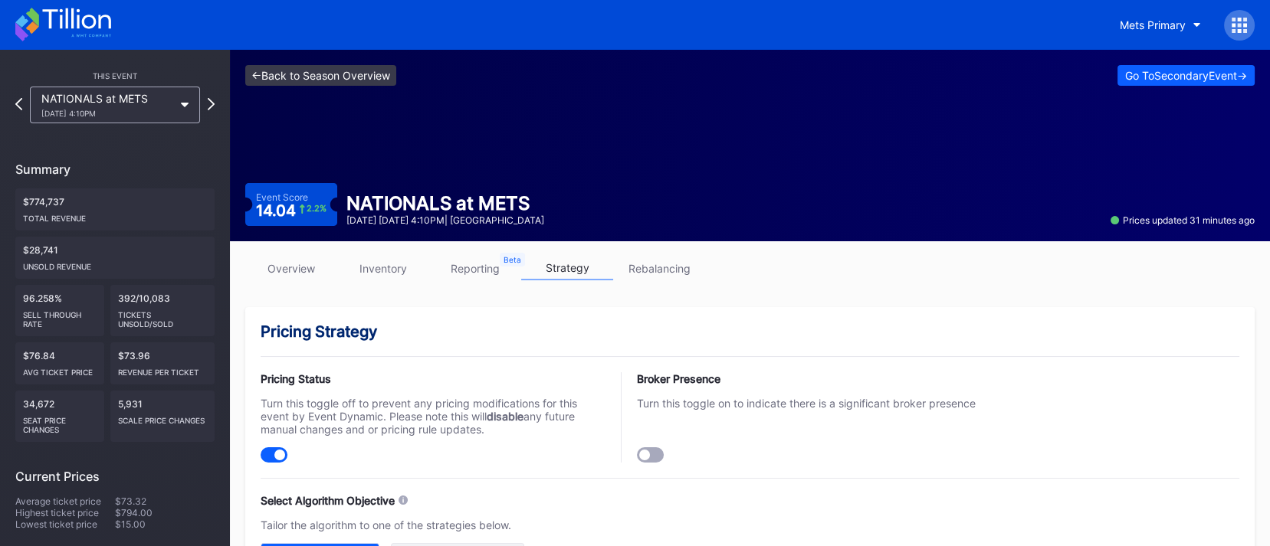
type input "5"
click at [323, 78] on link "<- Back to Season Overview" at bounding box center [320, 75] width 151 height 21
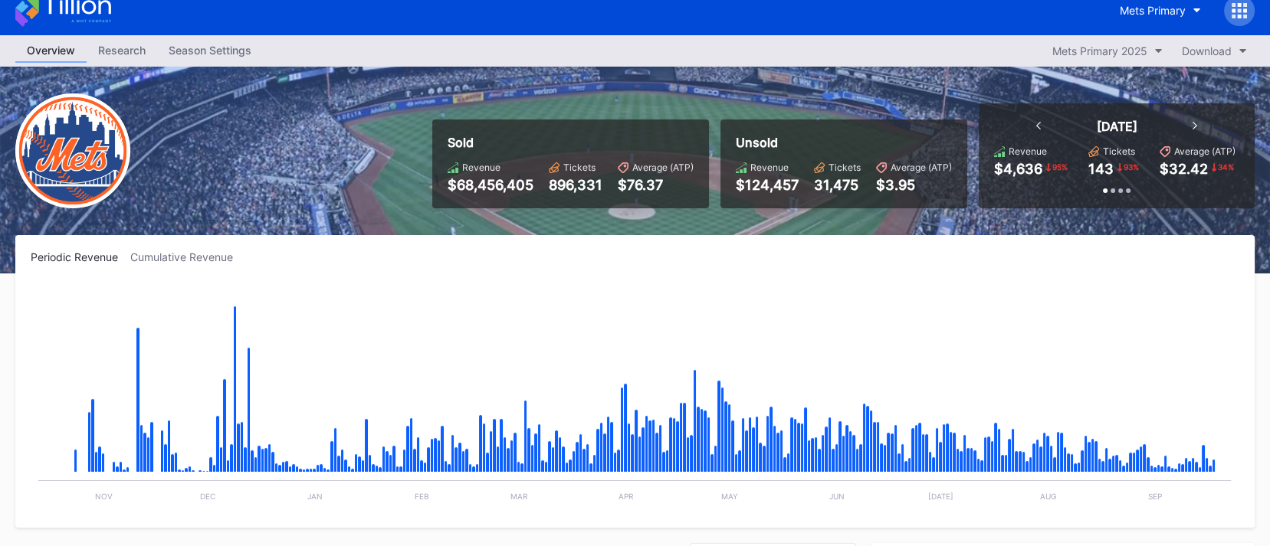
scroll to position [23, 0]
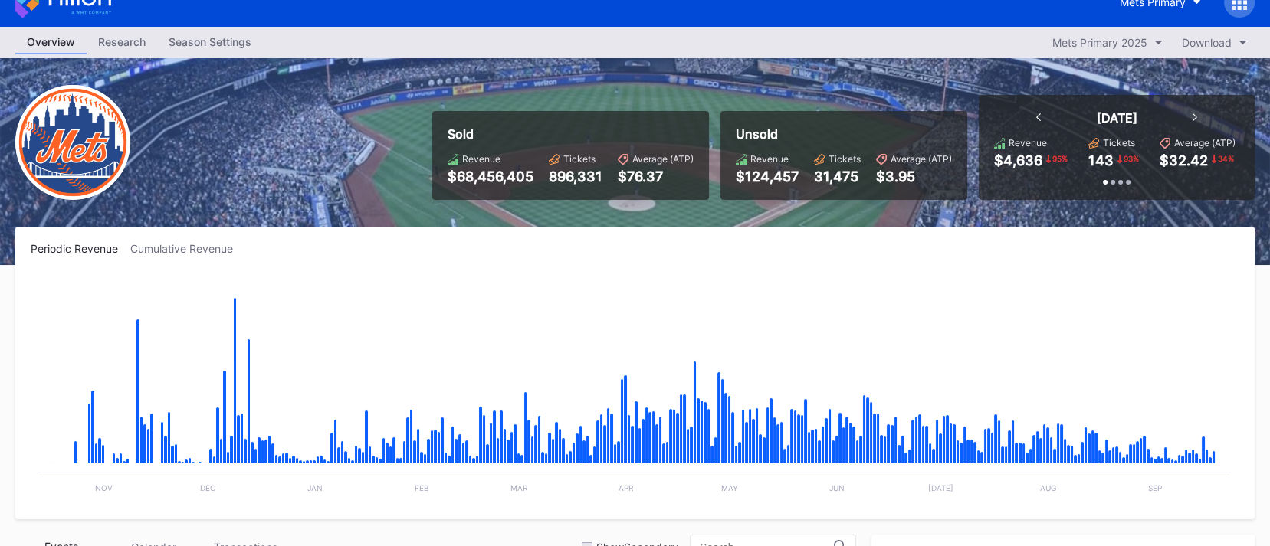
click at [201, 51] on div "Season Settings" at bounding box center [210, 42] width 106 height 22
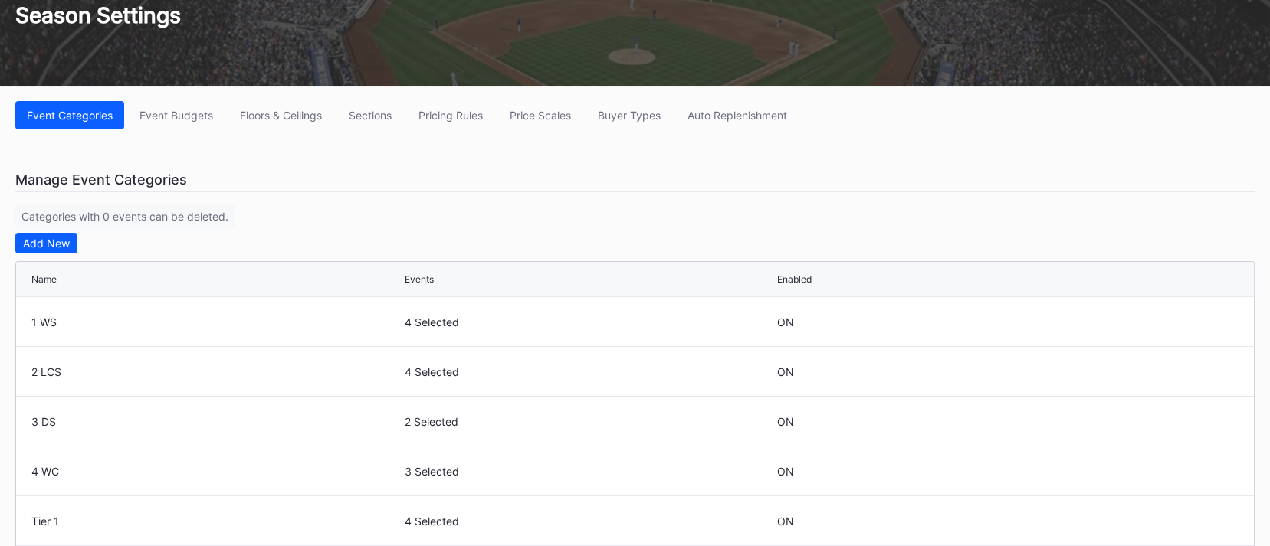
scroll to position [178, 0]
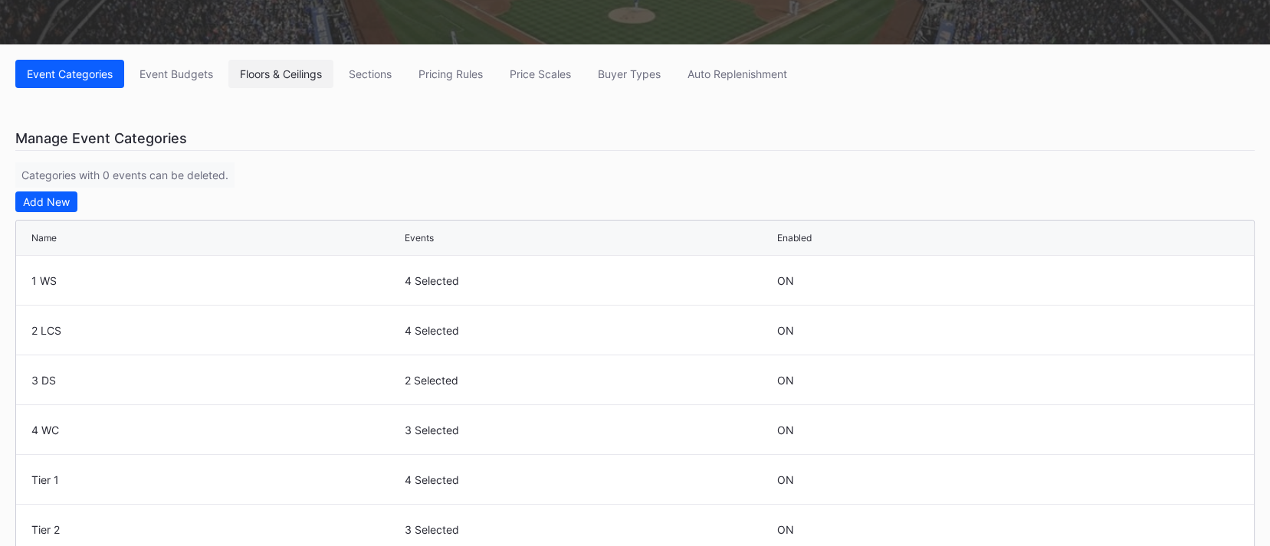
click at [317, 72] on div "Floors & Ceilings" at bounding box center [281, 73] width 82 height 13
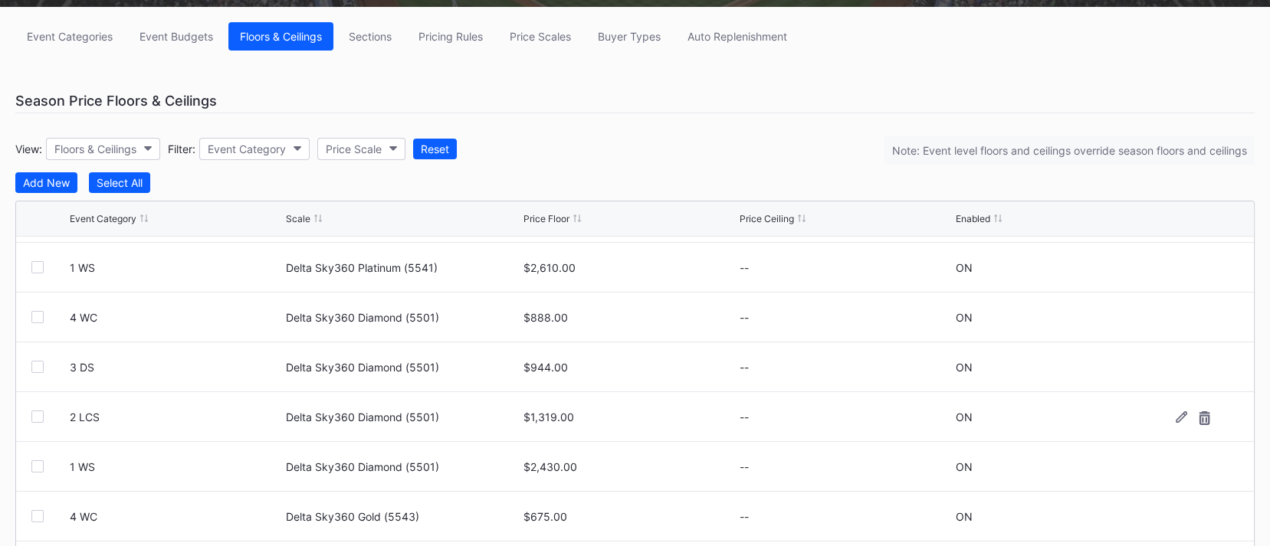
scroll to position [149, 0]
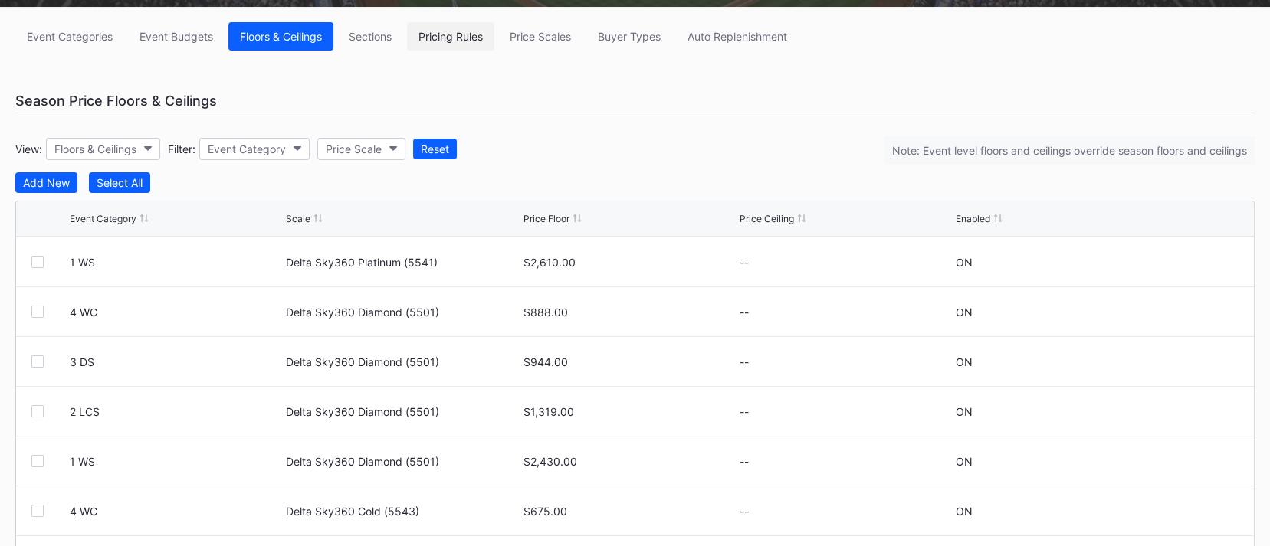
click at [457, 47] on button "Pricing Rules" at bounding box center [450, 36] width 87 height 28
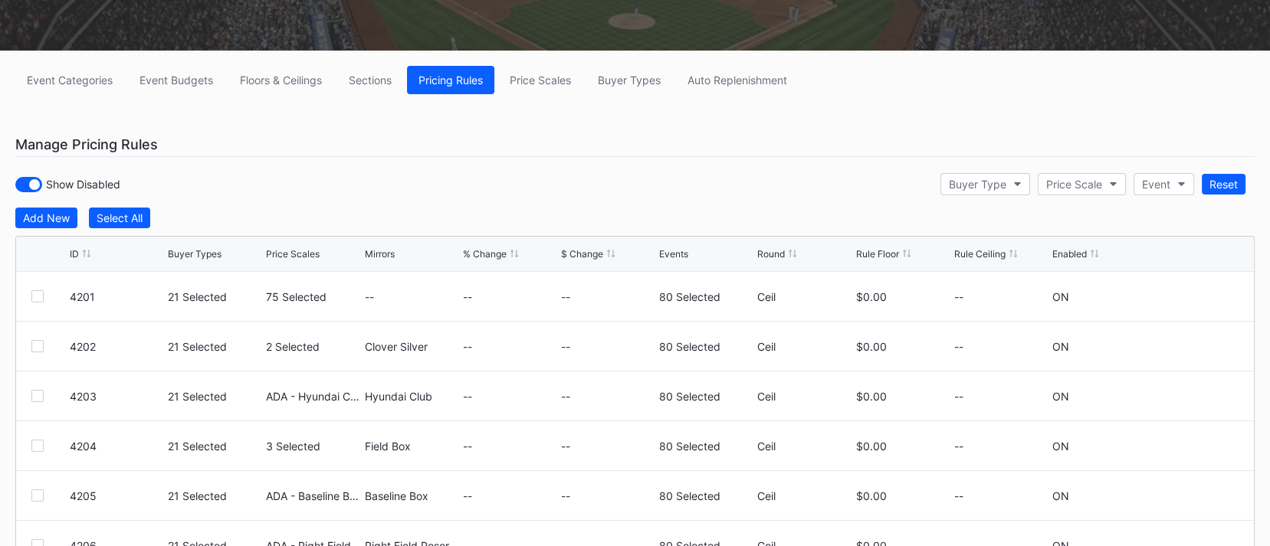
scroll to position [170, 0]
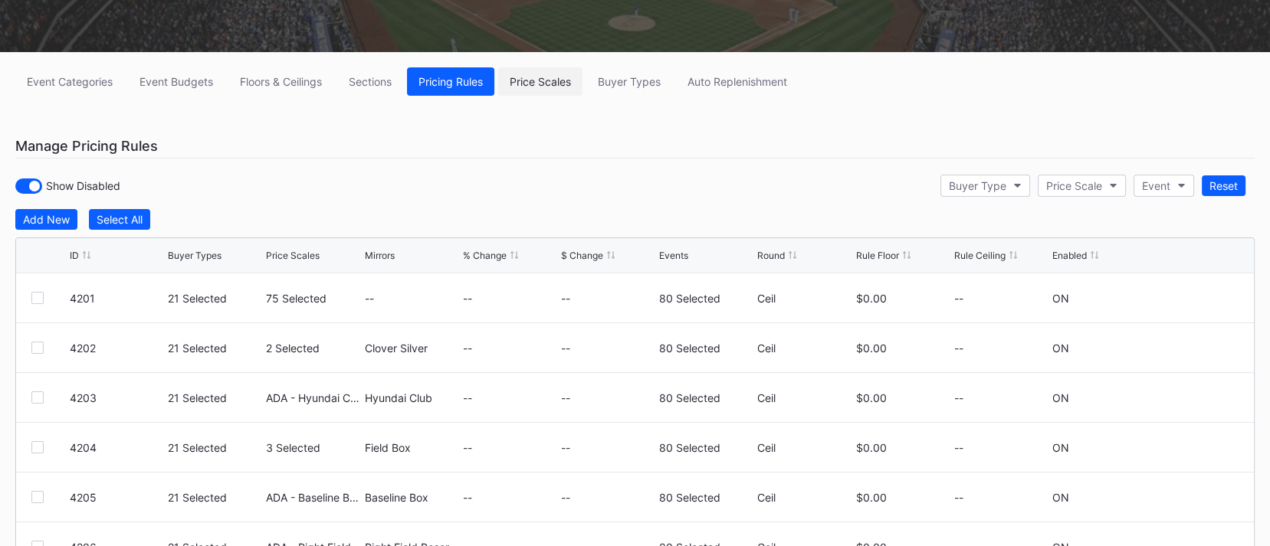
click at [559, 89] on button "Price Scales" at bounding box center [540, 81] width 84 height 28
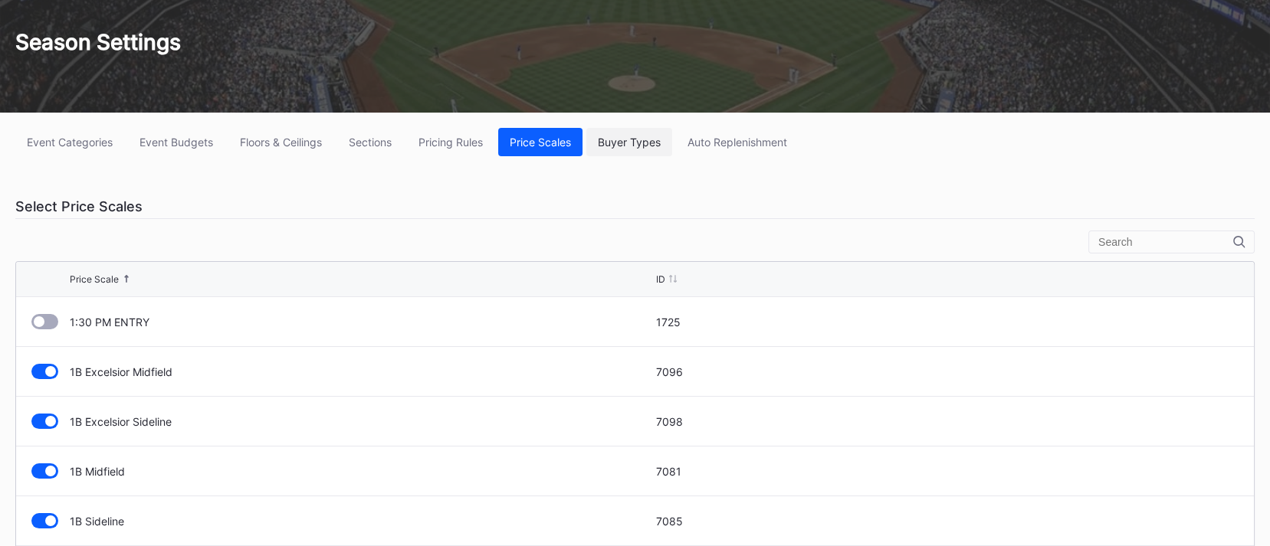
scroll to position [83, 0]
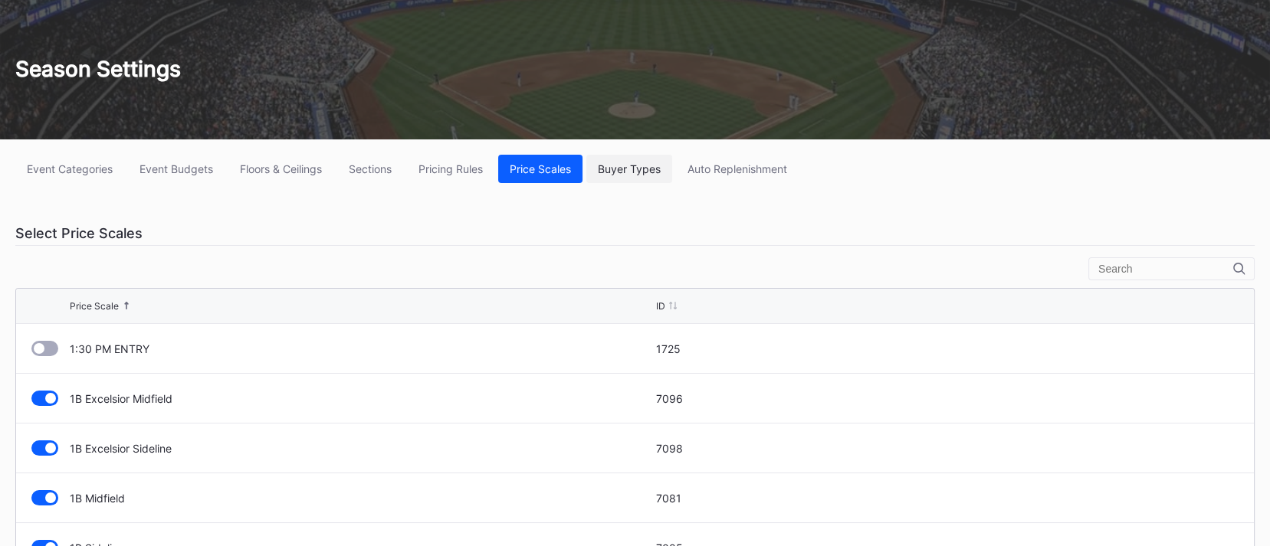
click at [645, 173] on div "Buyer Types" at bounding box center [629, 168] width 63 height 13
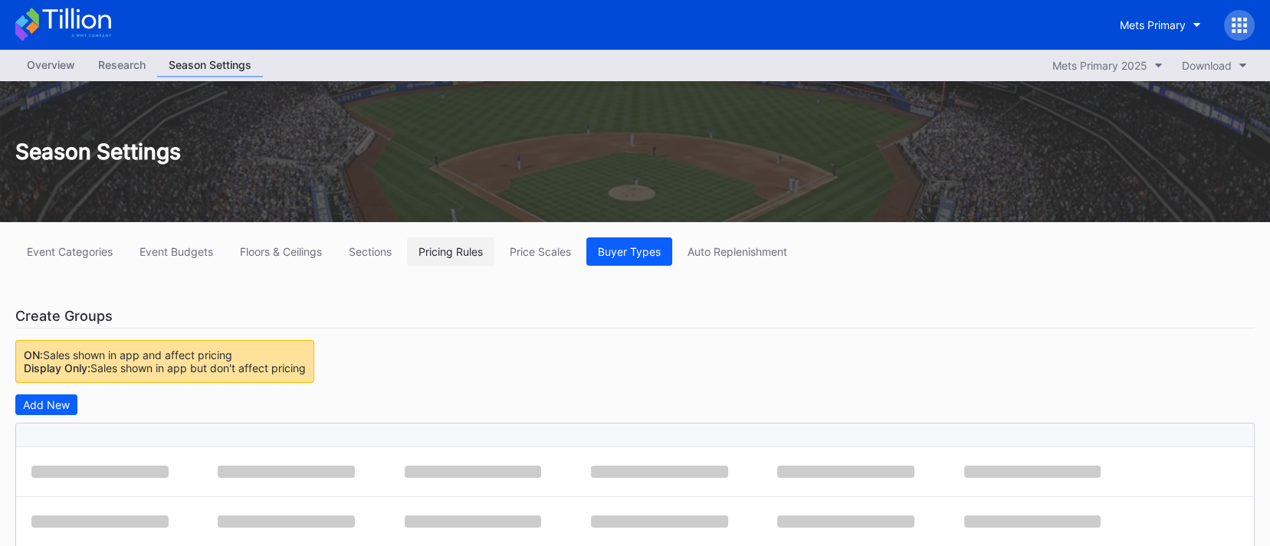
click at [472, 248] on div "Pricing Rules" at bounding box center [450, 251] width 64 height 13
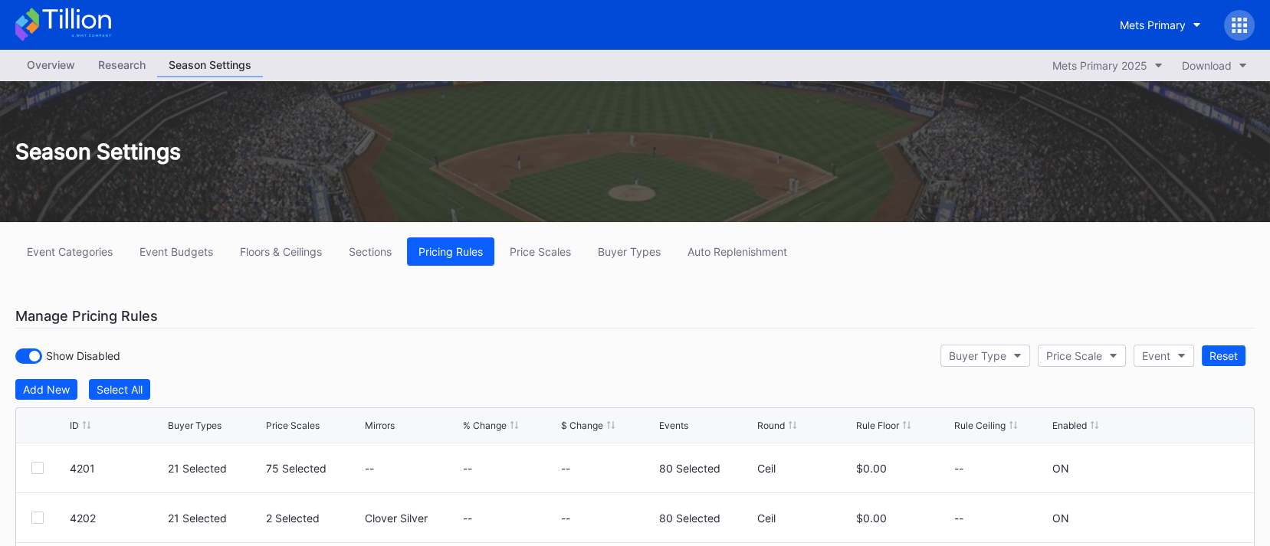
click at [1197, 31] on div at bounding box center [1239, 25] width 31 height 31
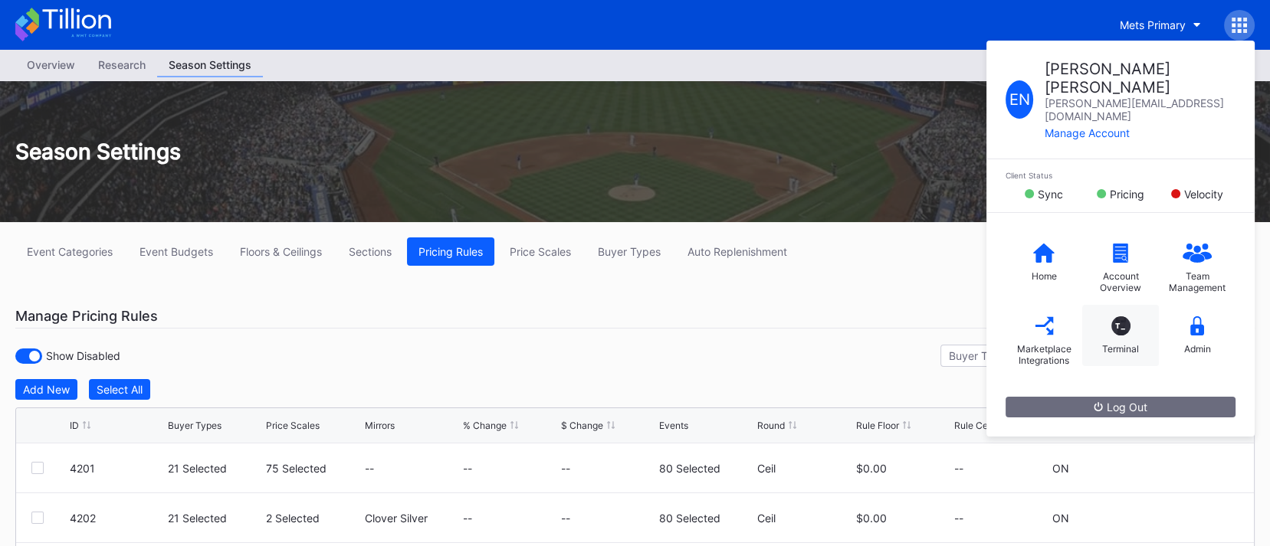
click at [1125, 305] on div "T_ Terminal" at bounding box center [1120, 335] width 77 height 61
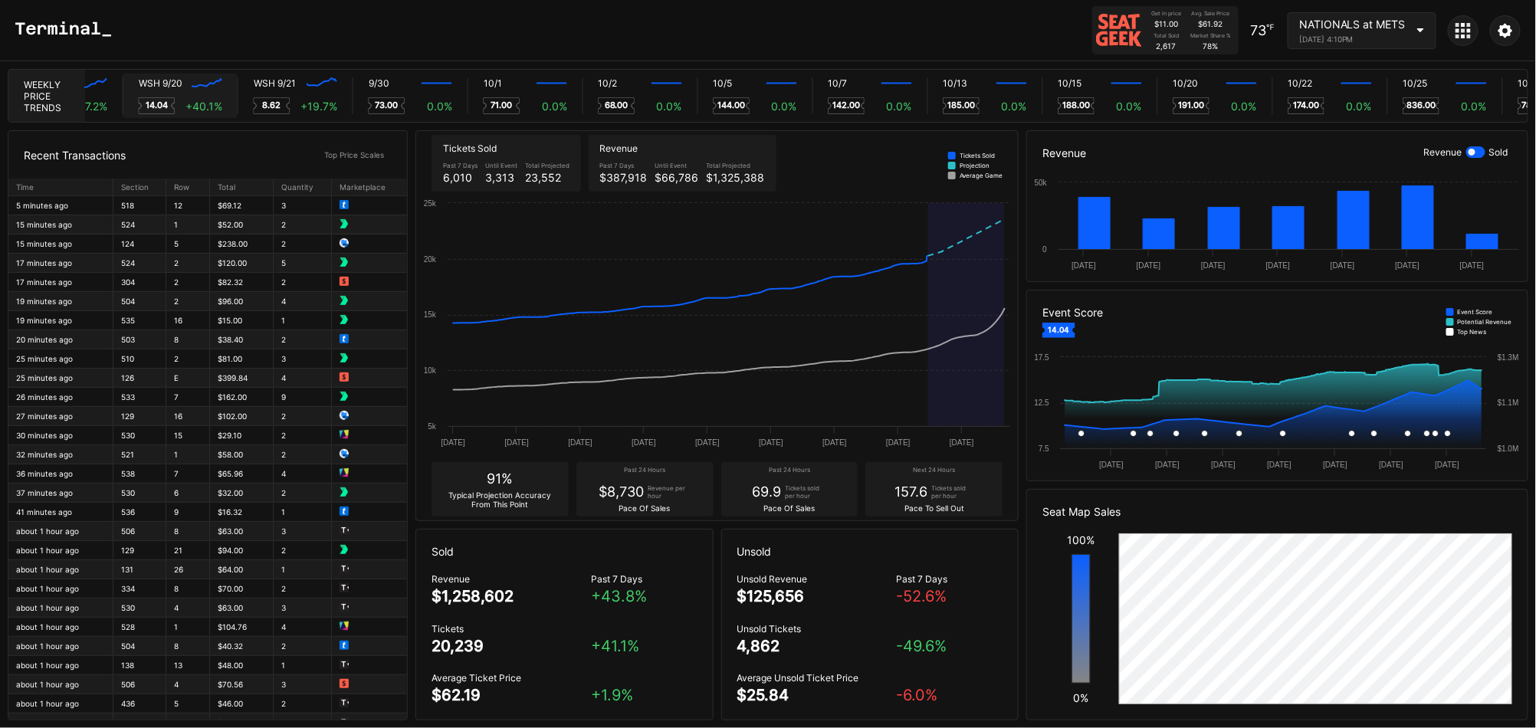
click at [218, 91] on div "WSH 9/20 Created with Highcharts 11.2.0 14.04 + 40.1 %" at bounding box center [180, 95] width 115 height 37
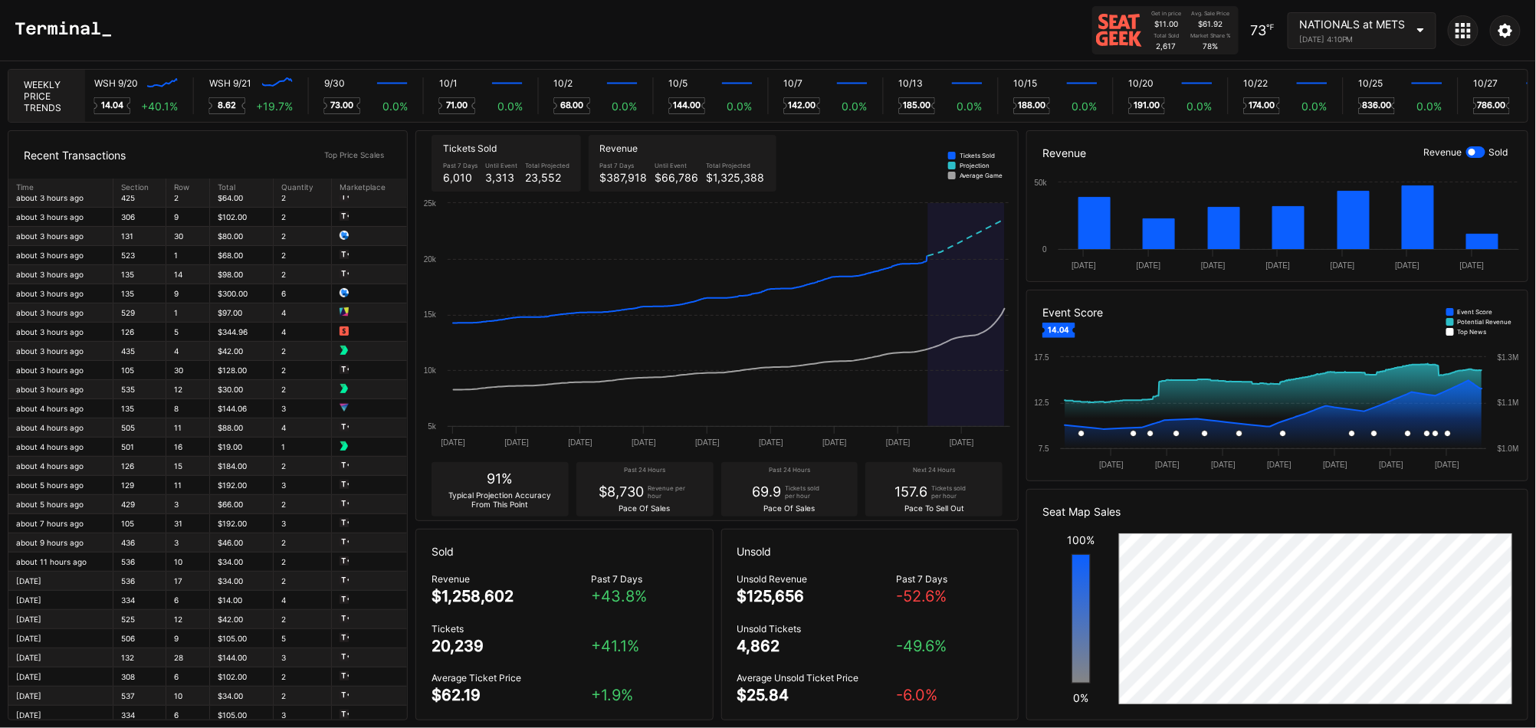
click at [1197, 45] on div "NATIONALS at METS [DATE] 4:10PM" at bounding box center [1362, 30] width 149 height 37
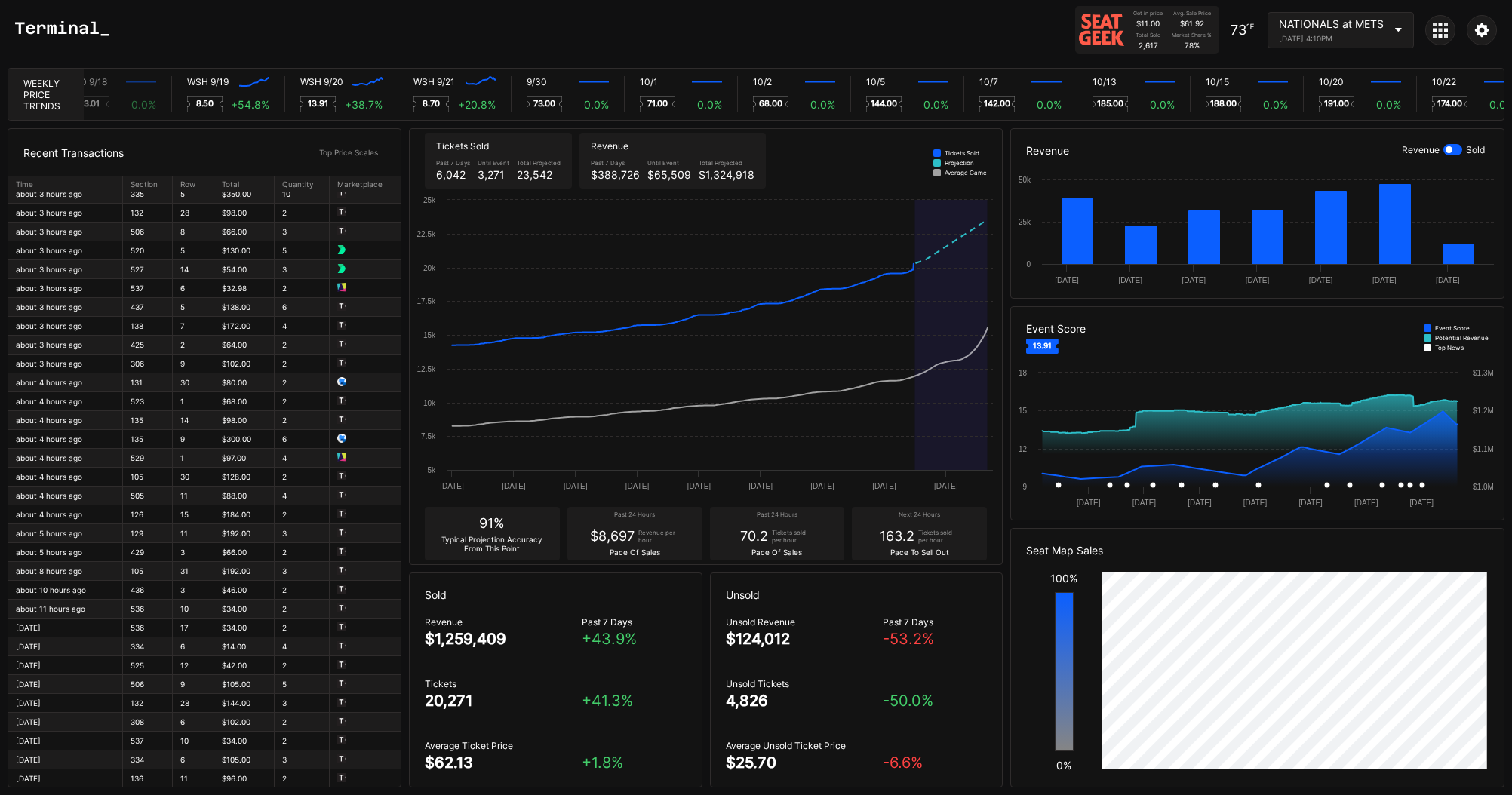
scroll to position [0, 8630]
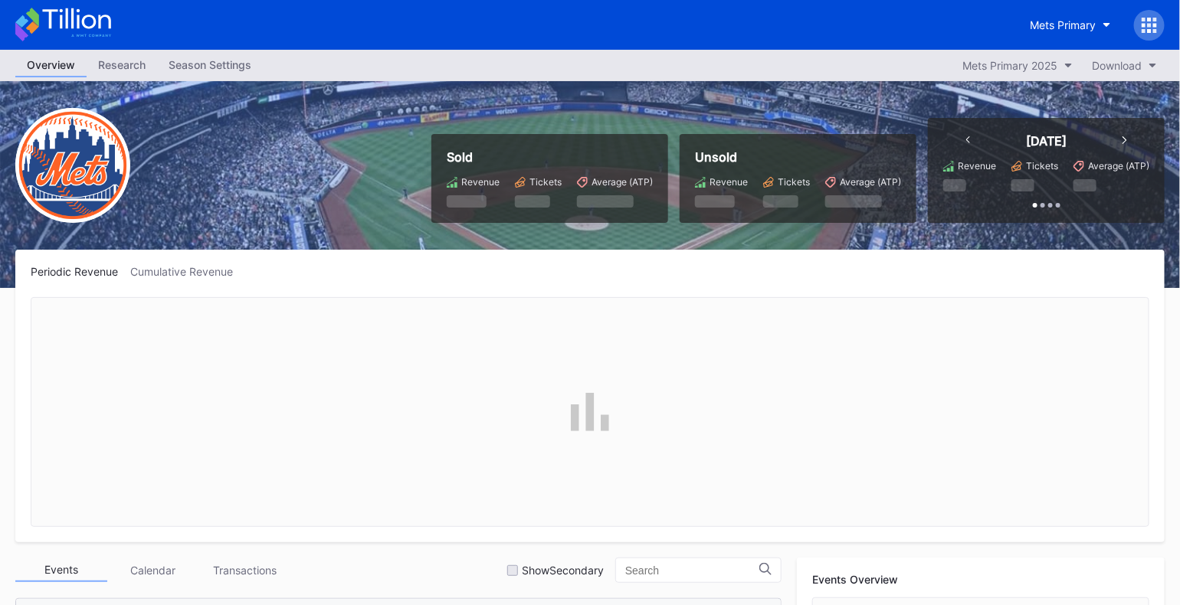
scroll to position [3836, 0]
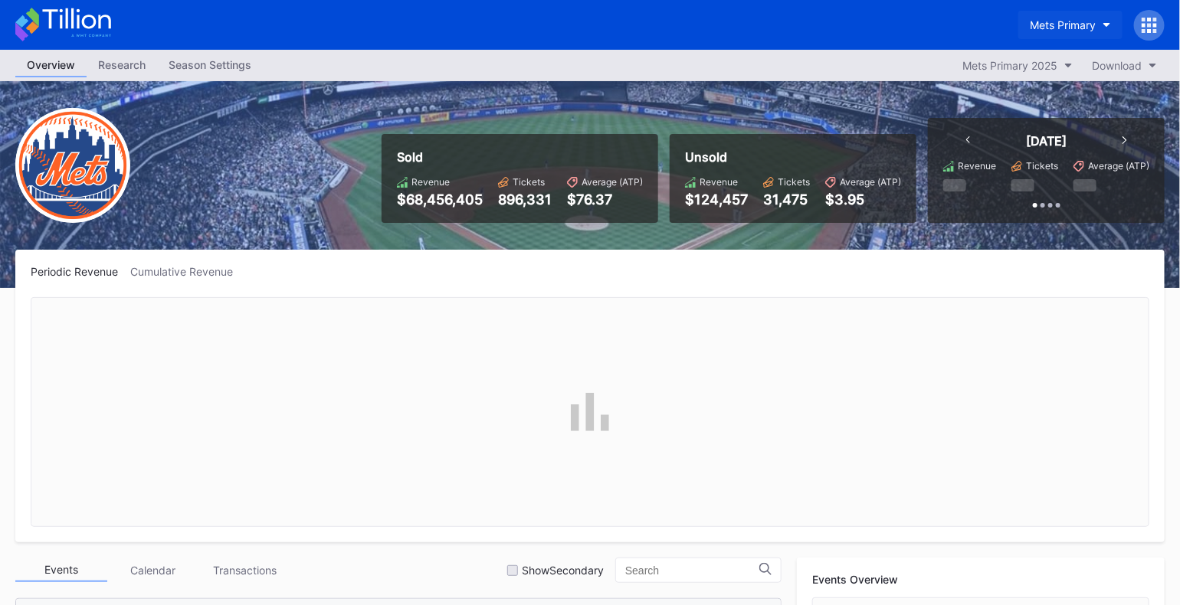
click at [1067, 30] on div "Mets Primary" at bounding box center [1063, 24] width 66 height 13
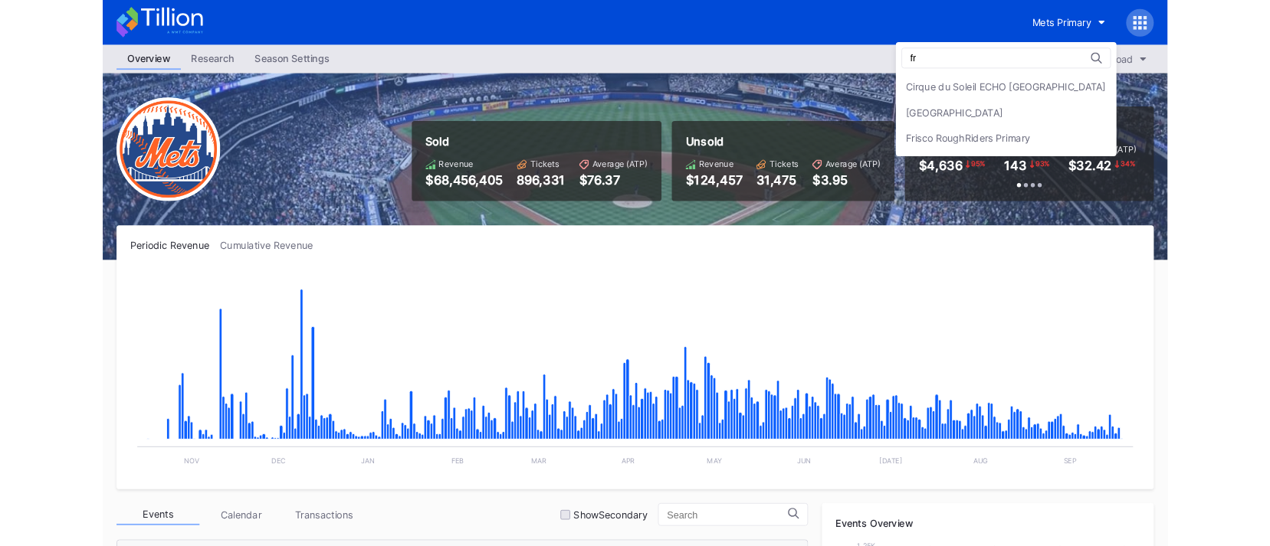
scroll to position [0, 0]
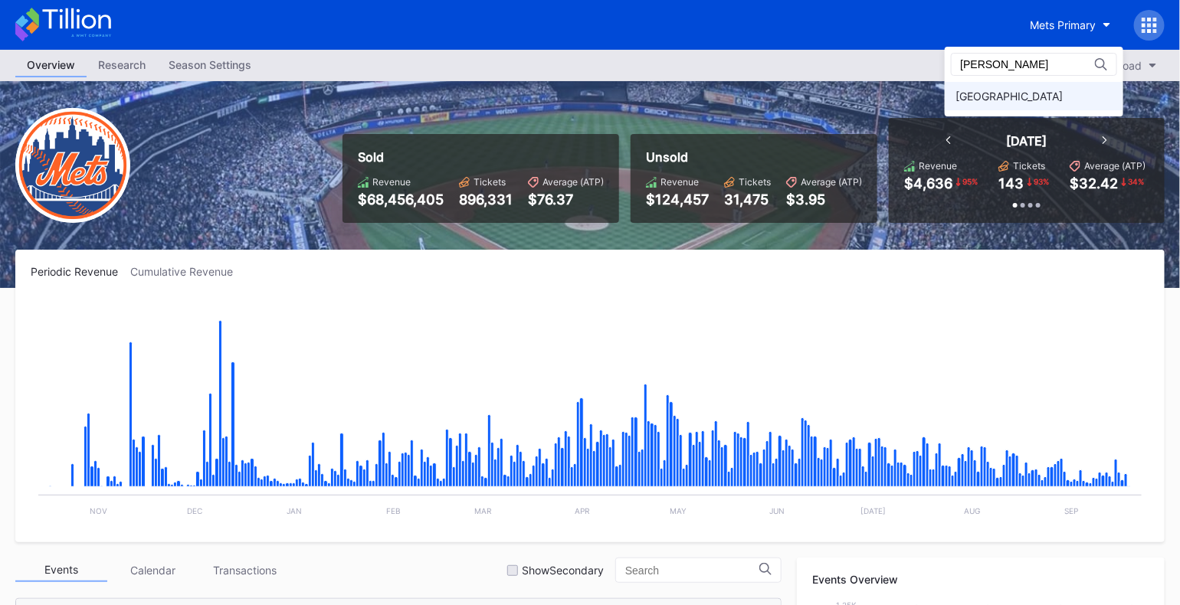
type input "fred"
click at [979, 92] on div "Fredericksburg Nationals Primary" at bounding box center [1009, 96] width 107 height 13
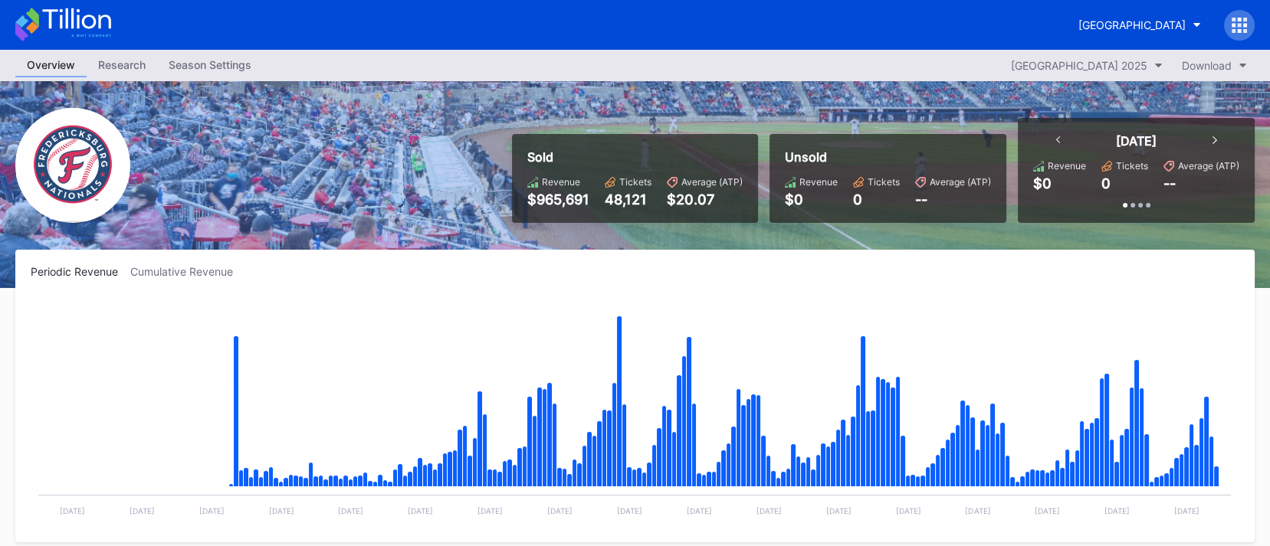
click at [228, 61] on div "Season Settings" at bounding box center [210, 65] width 106 height 22
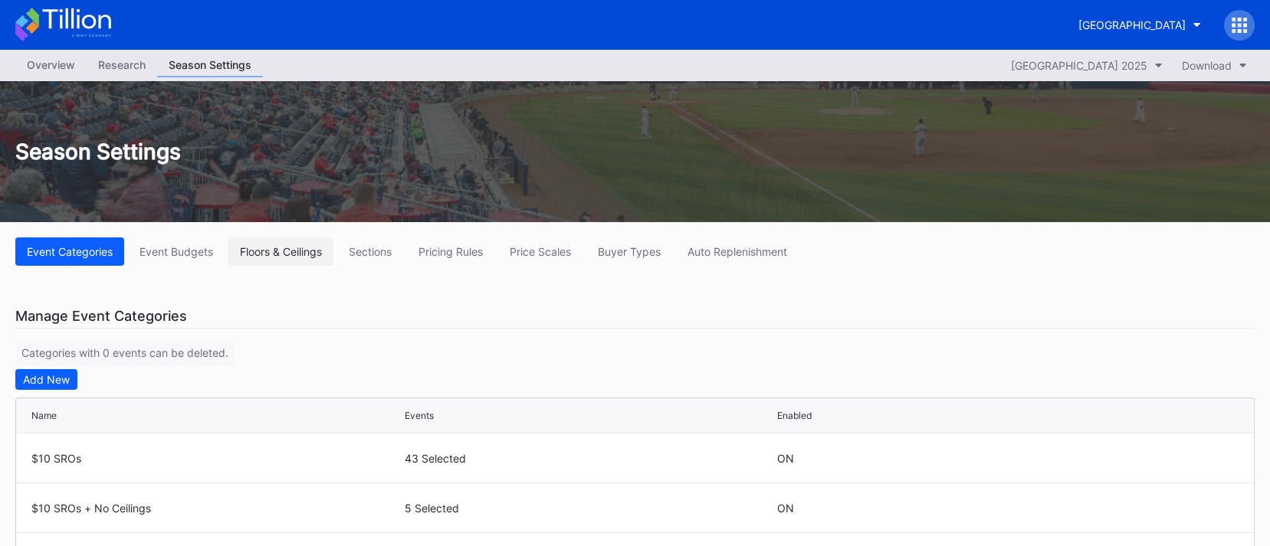
click at [295, 257] on div "Floors & Ceilings" at bounding box center [281, 251] width 82 height 13
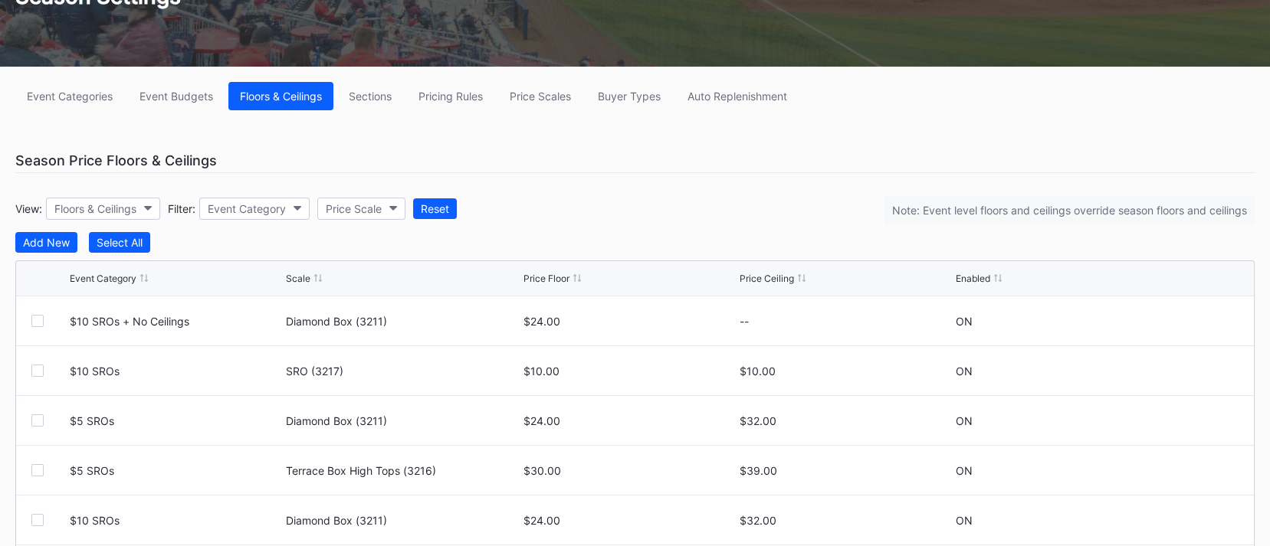
scroll to position [156, 0]
click at [451, 97] on div "Pricing Rules" at bounding box center [450, 96] width 64 height 13
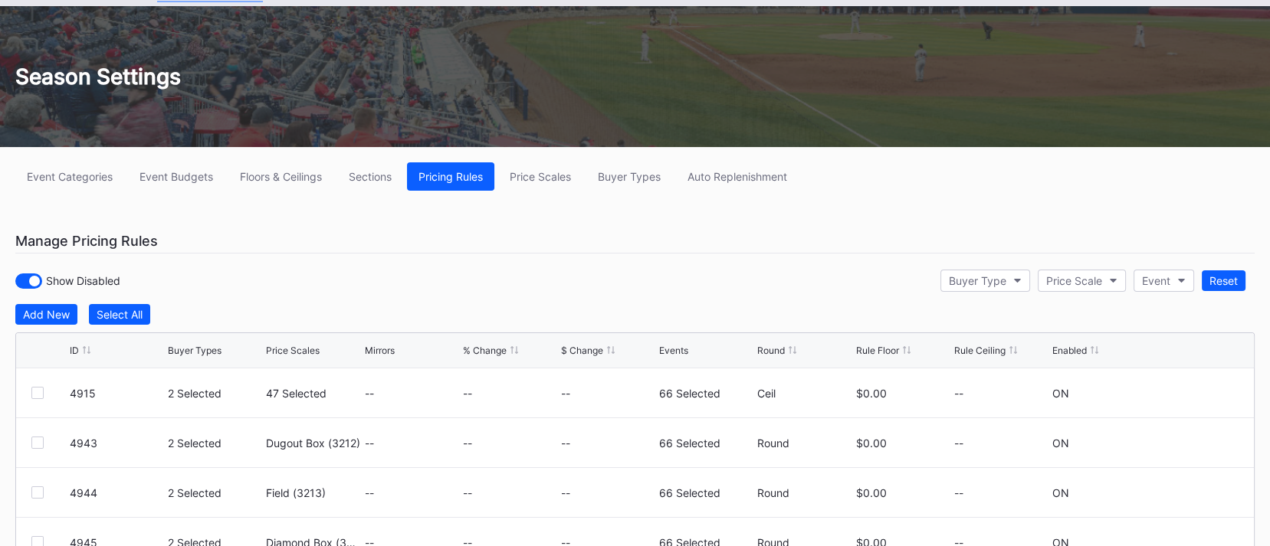
scroll to position [97, 0]
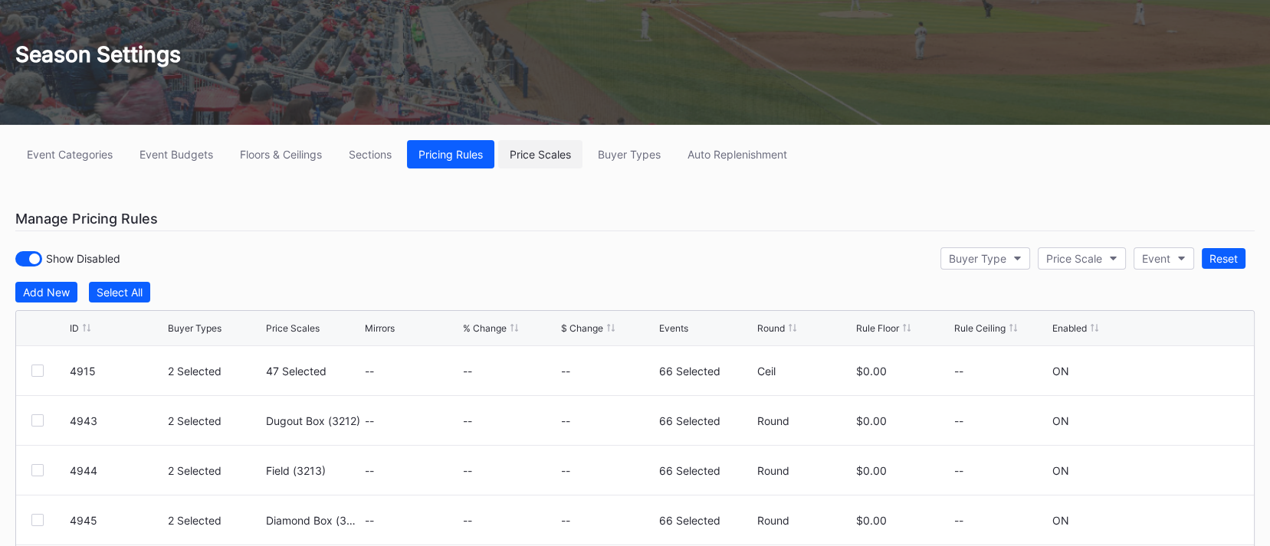
click at [556, 159] on div "Price Scales" at bounding box center [540, 154] width 61 height 13
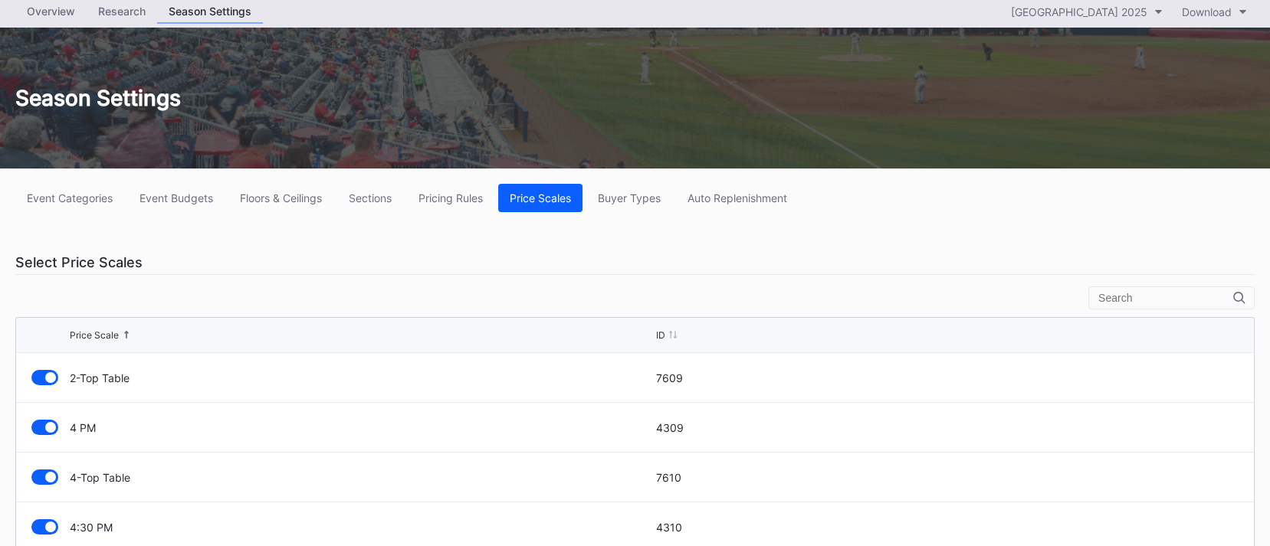
scroll to position [93, 0]
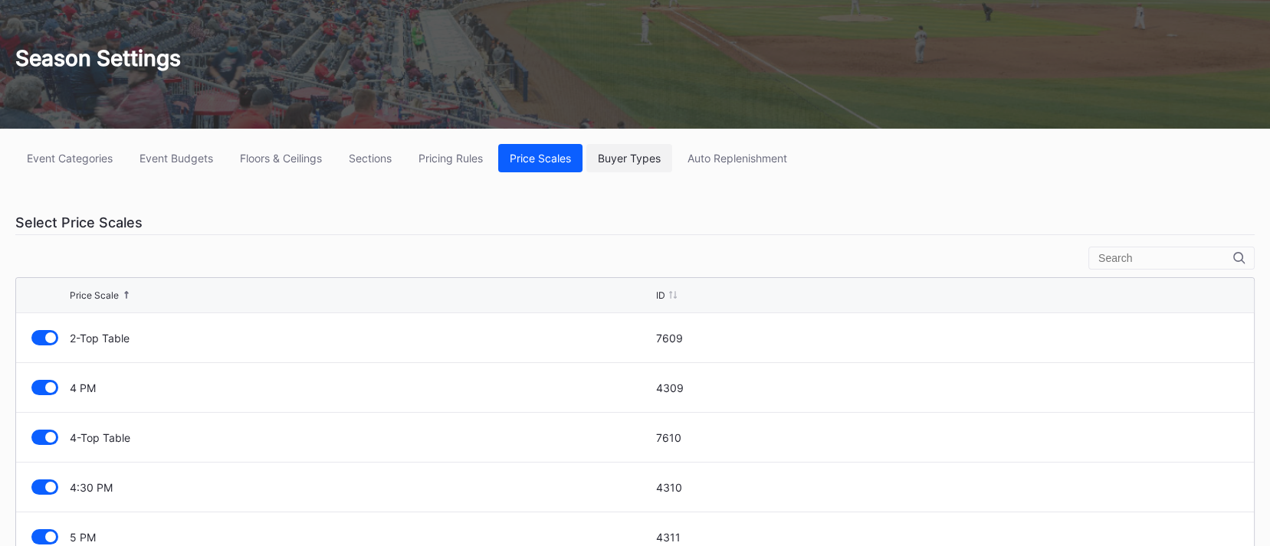
click at [625, 154] on div "Buyer Types" at bounding box center [629, 158] width 63 height 13
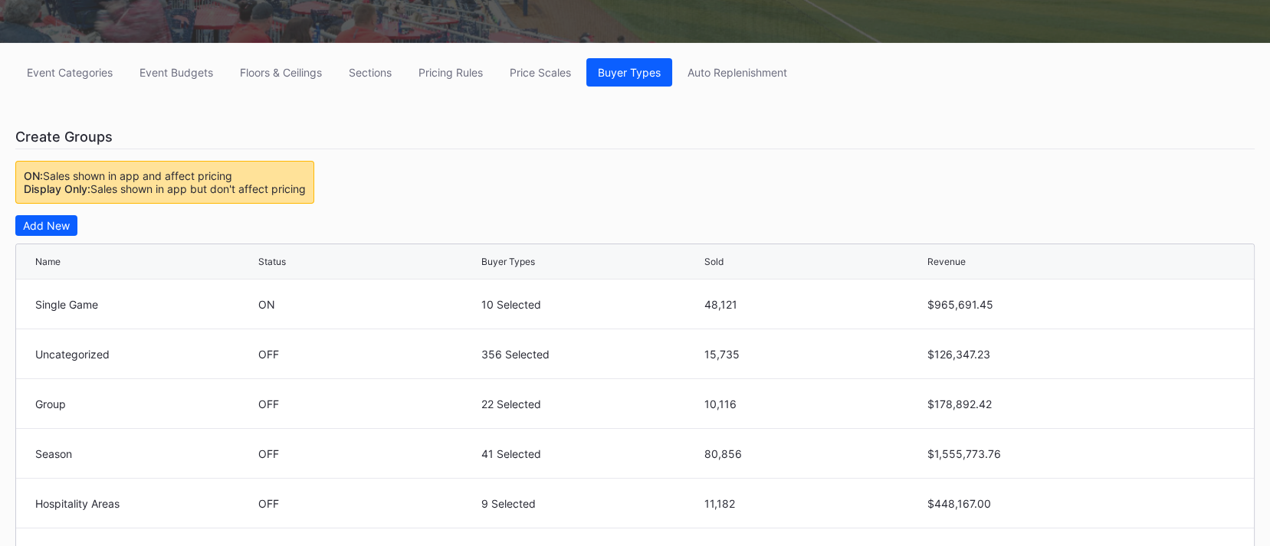
scroll to position [179, 0]
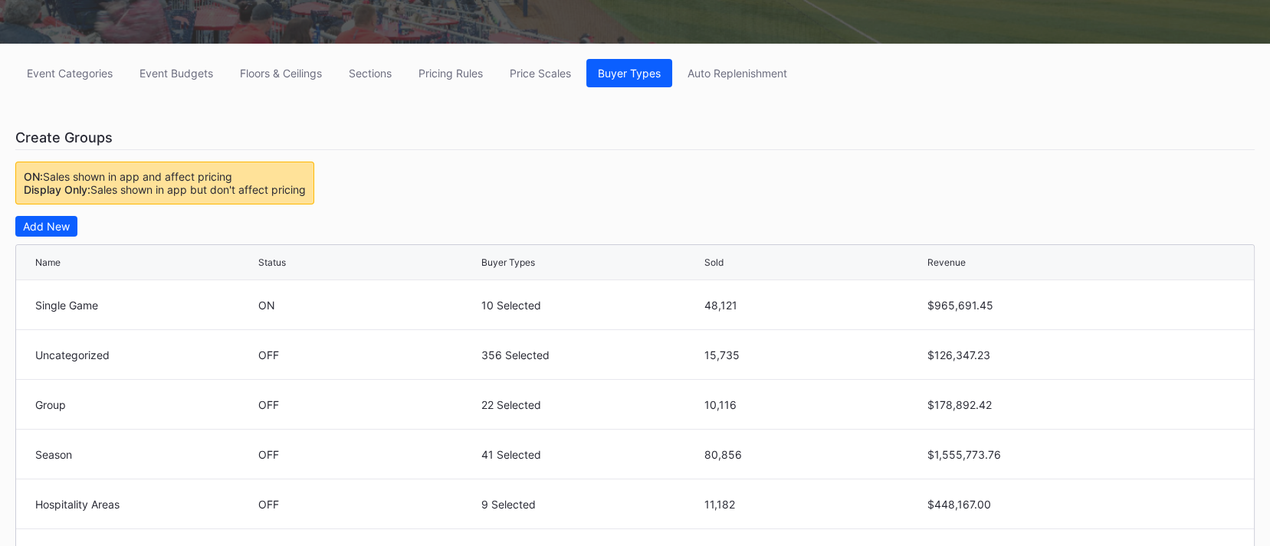
click at [746, 82] on button "Auto Replenishment" at bounding box center [737, 73] width 123 height 28
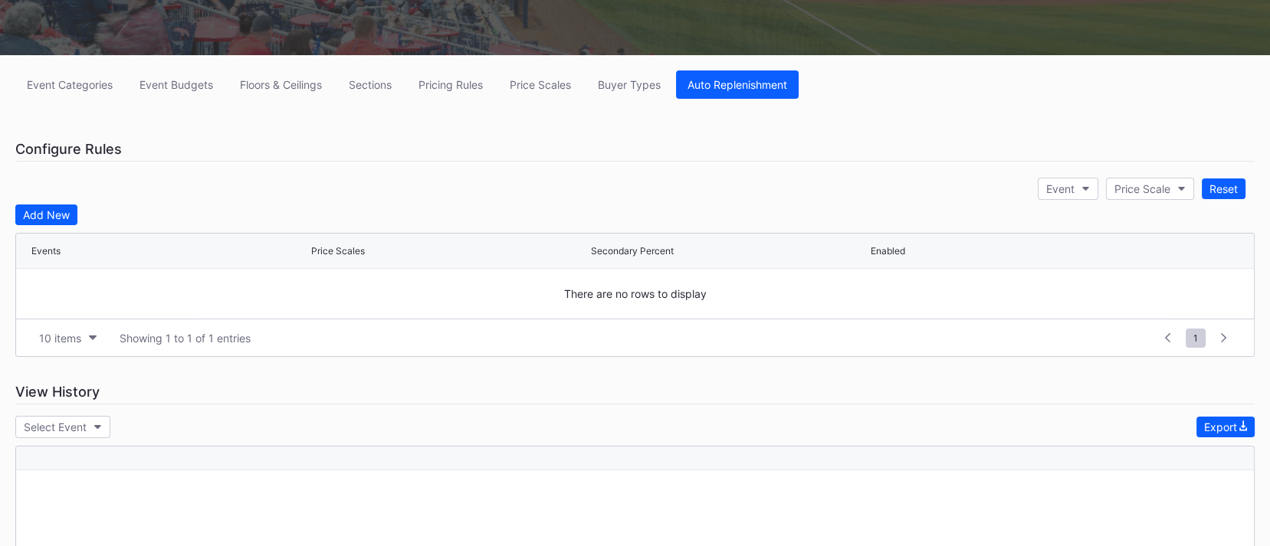
scroll to position [179, 0]
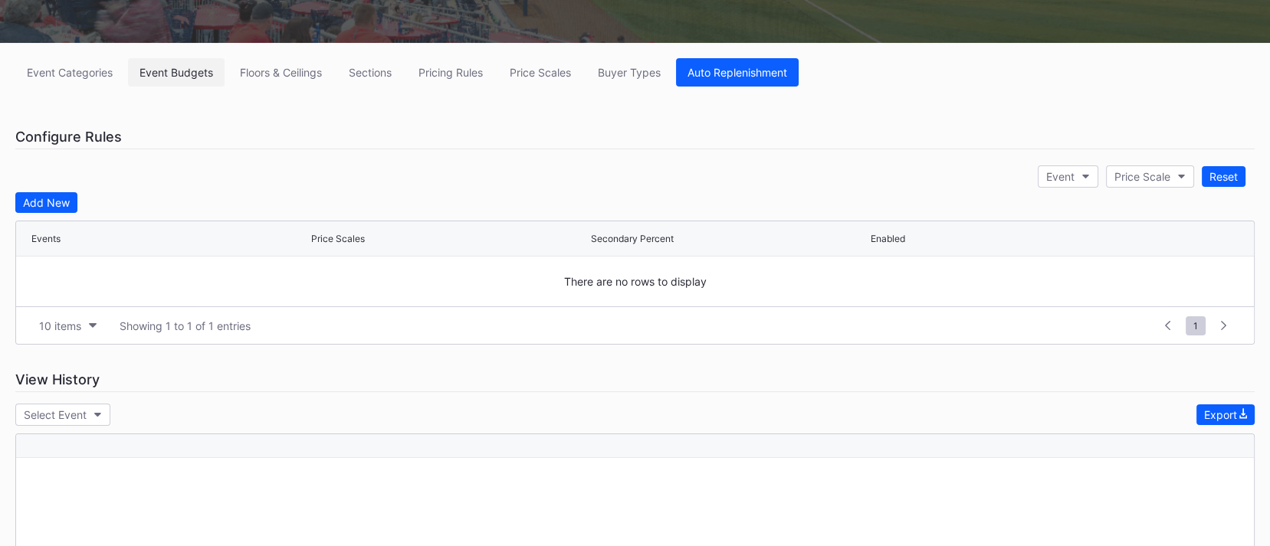
click at [146, 68] on div "Event Budgets" at bounding box center [176, 72] width 74 height 13
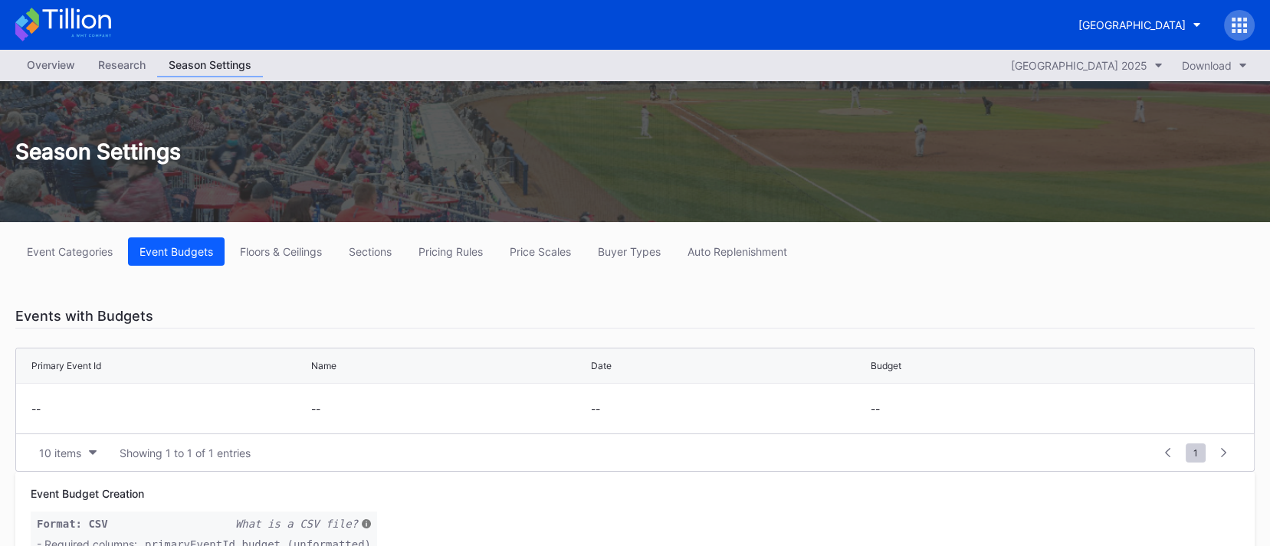
click at [50, 63] on div "Overview" at bounding box center [50, 65] width 71 height 22
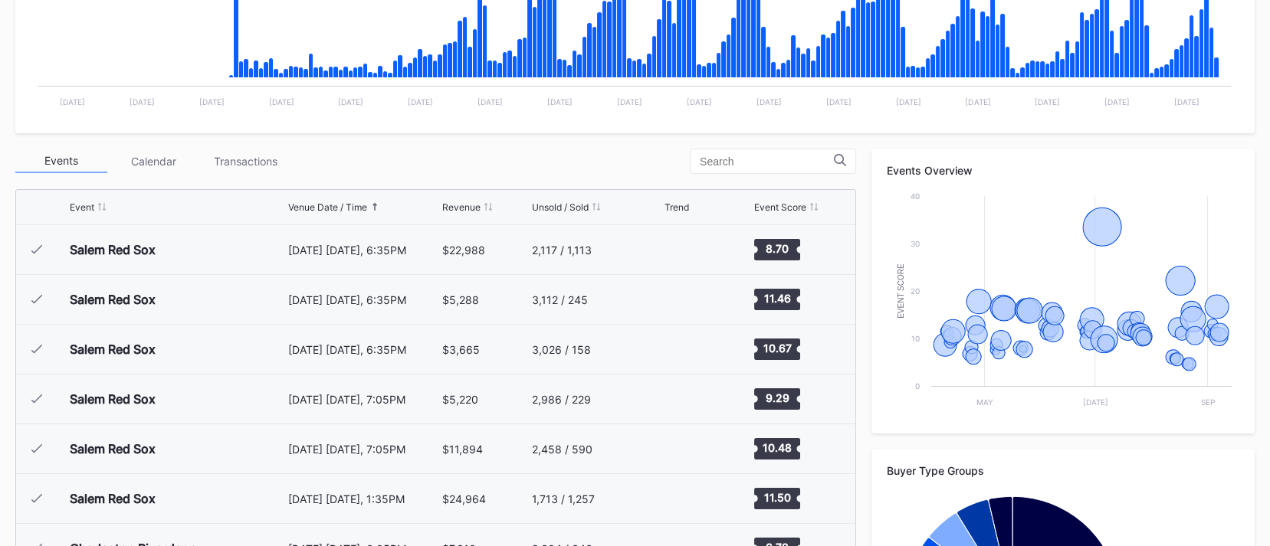
scroll to position [411, 0]
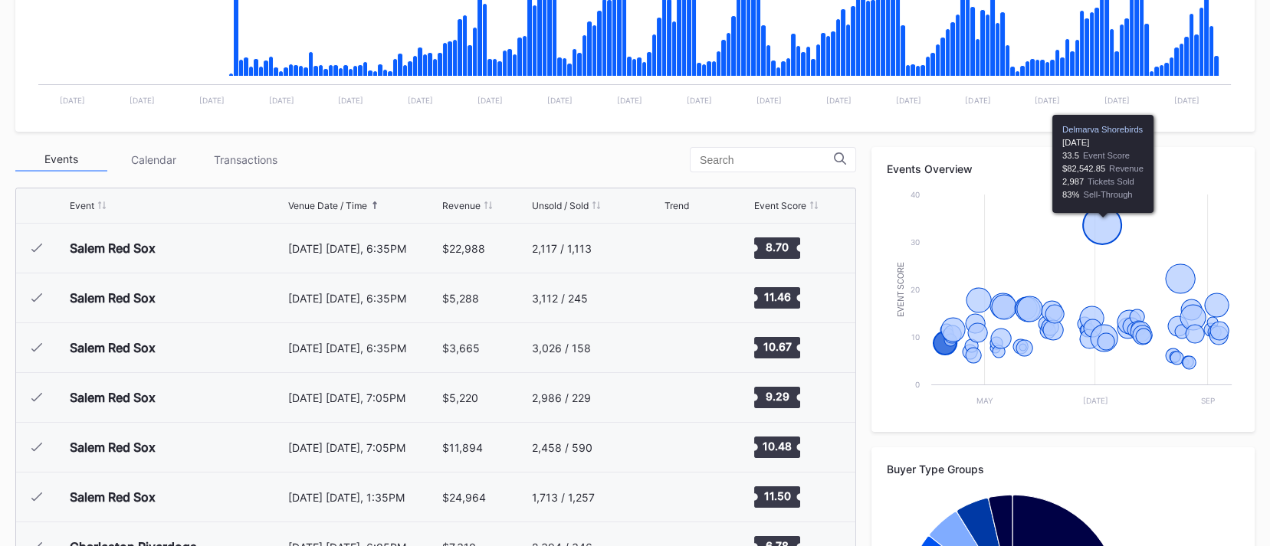
click at [1099, 227] on icon "Chart title" at bounding box center [1102, 225] width 38 height 38
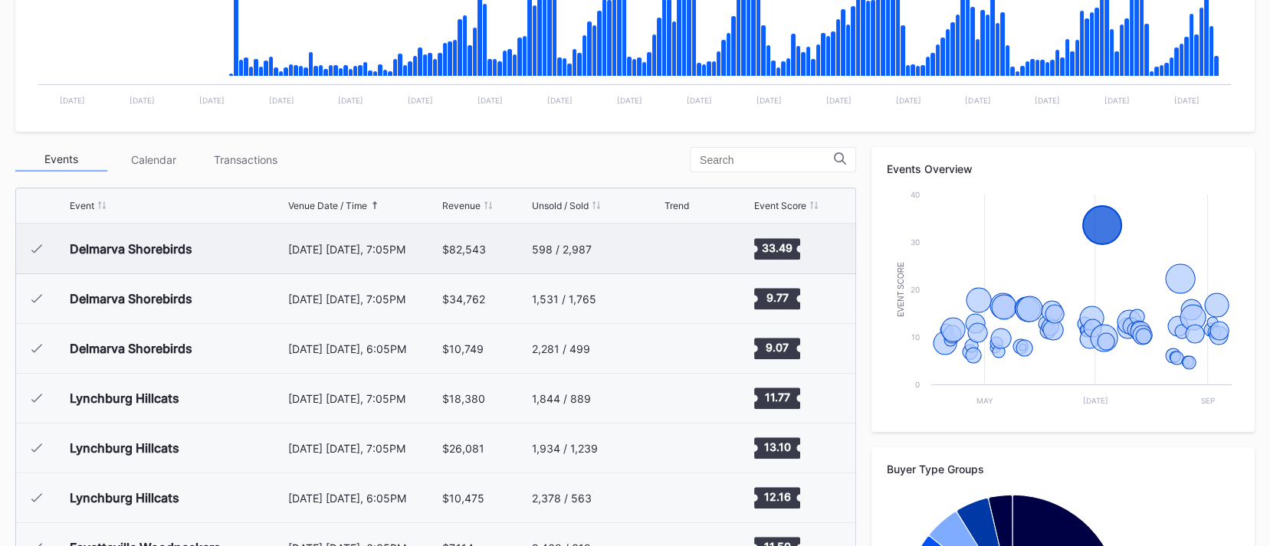
click at [466, 251] on div "$82,543" at bounding box center [464, 249] width 44 height 13
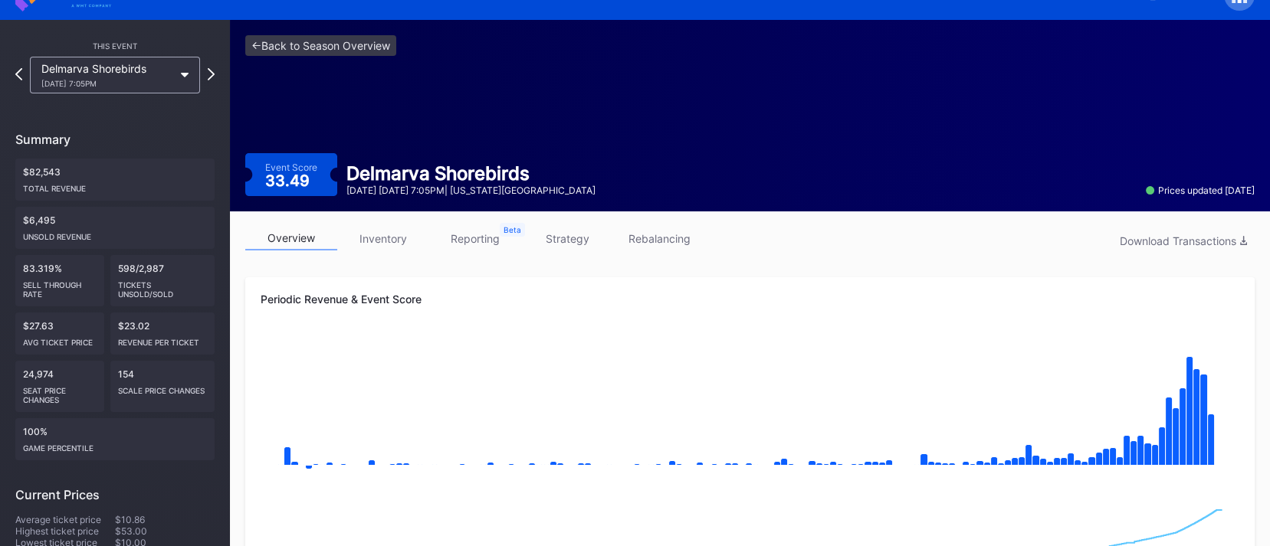
scroll to position [25, 0]
